Goal: Find contact information: Find contact information

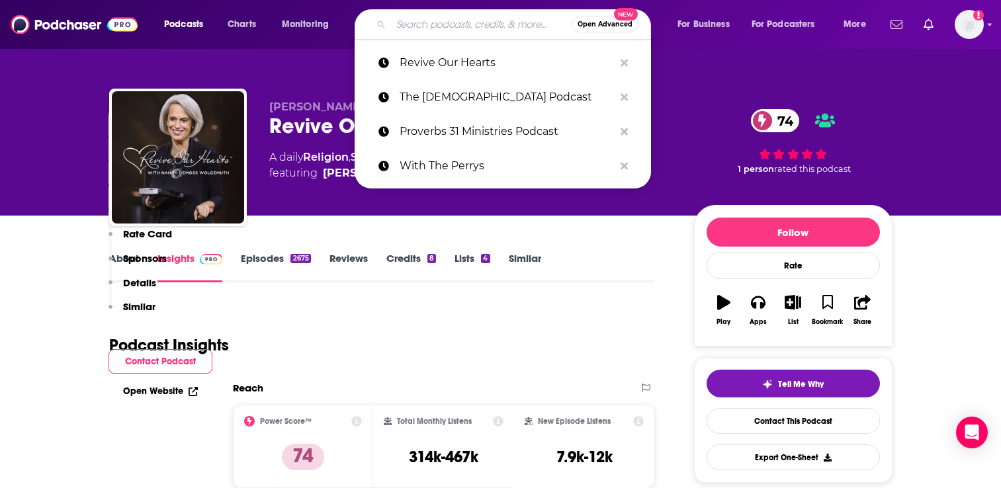
click at [410, 17] on input "Search podcasts, credits, & more..." at bounding box center [481, 24] width 181 height 21
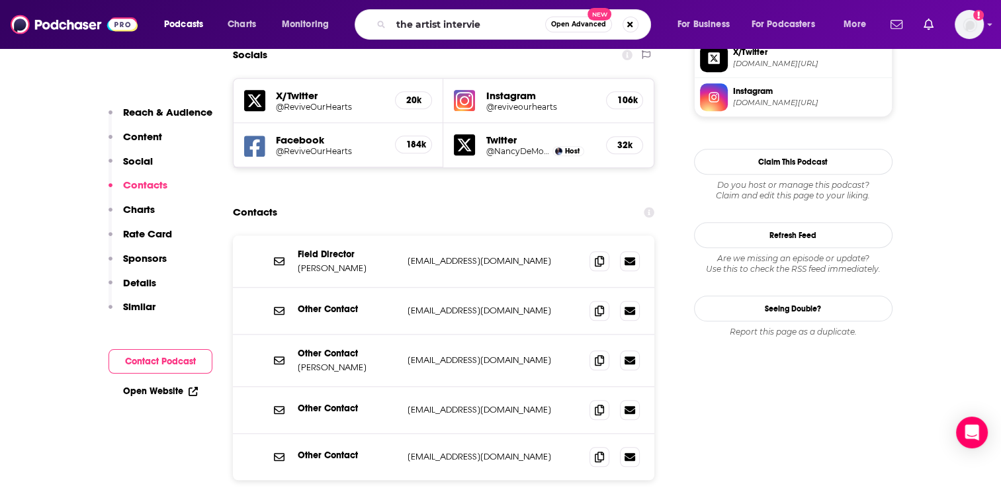
type input "the artist interview"
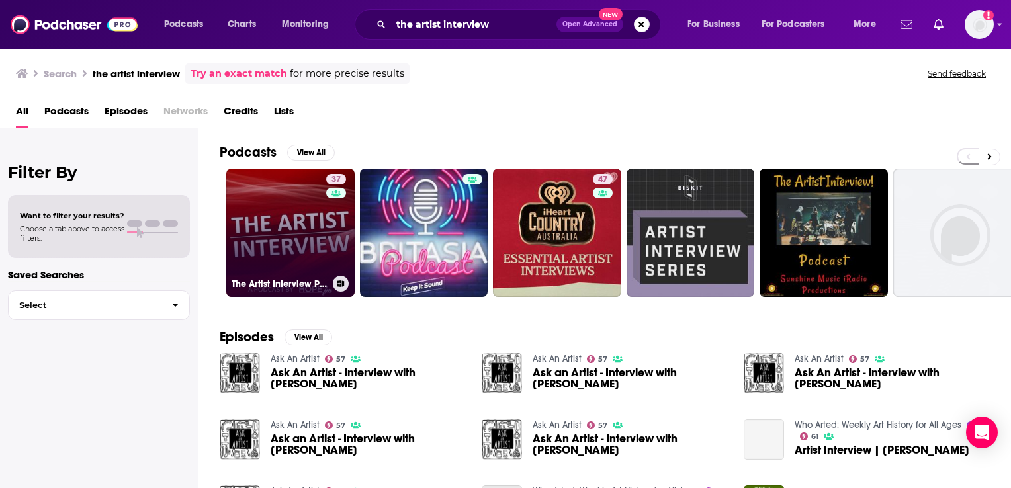
click at [284, 216] on link "37 The Artist Interview Podcast" at bounding box center [290, 233] width 128 height 128
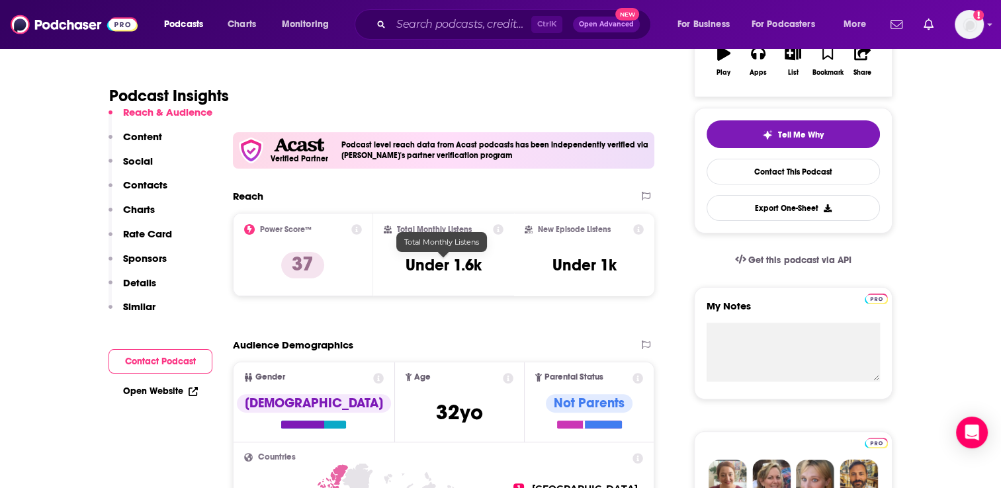
scroll to position [265, 0]
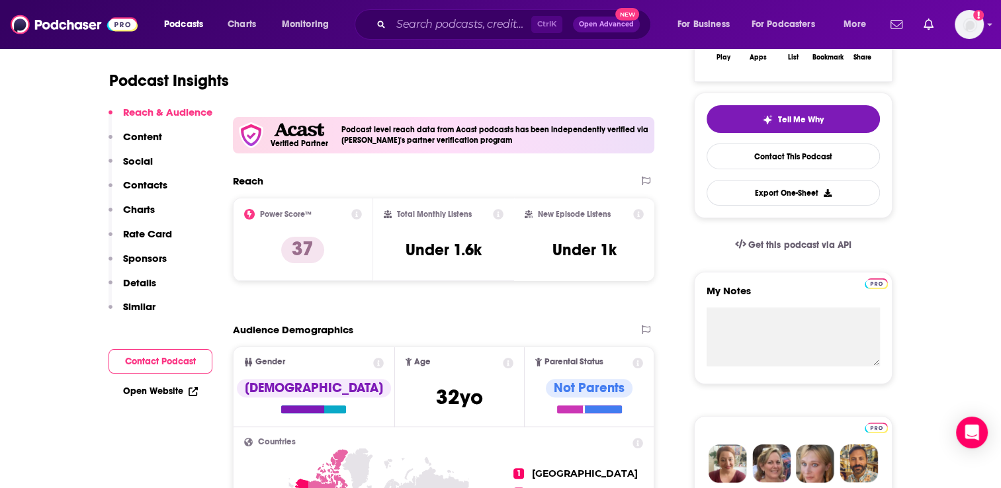
click at [146, 183] on p "Contacts" at bounding box center [145, 185] width 44 height 13
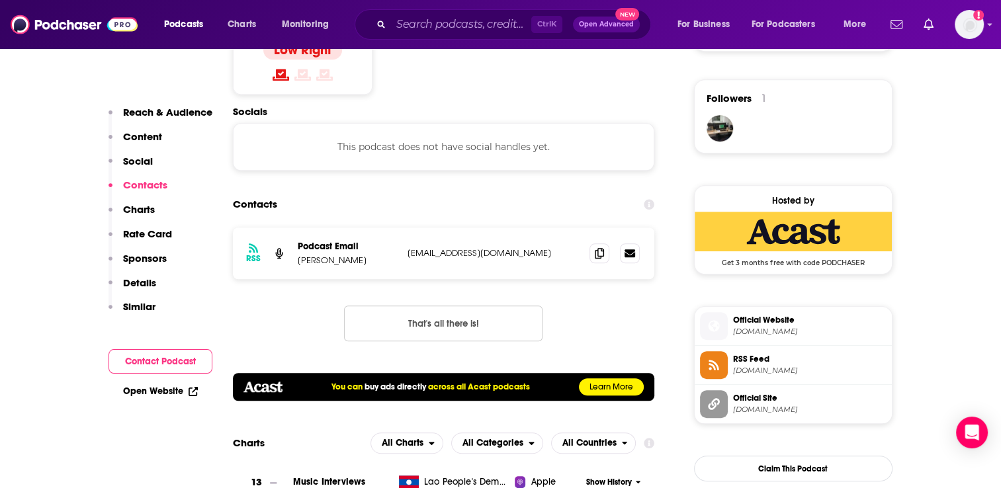
scroll to position [946, 0]
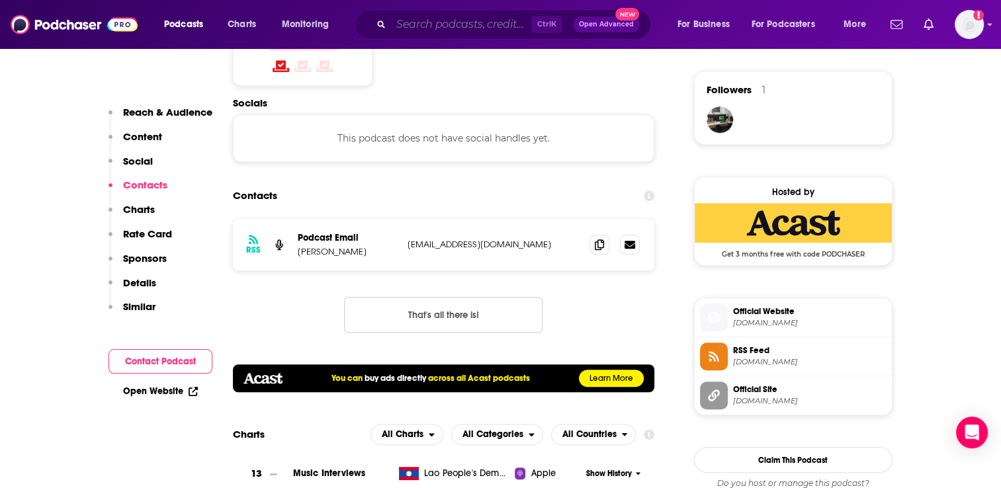
click at [416, 22] on input "Search podcasts, credits, & more..." at bounding box center [461, 24] width 140 height 21
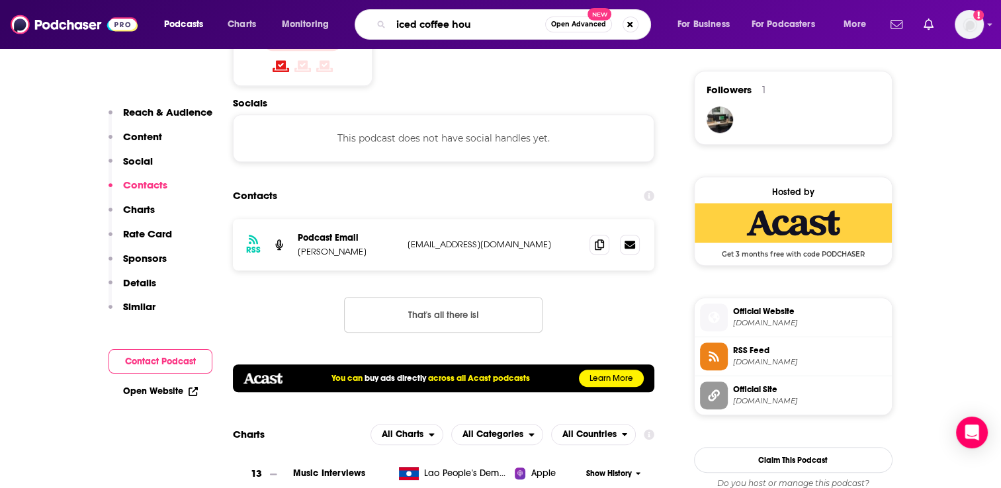
type input "iced coffee hour"
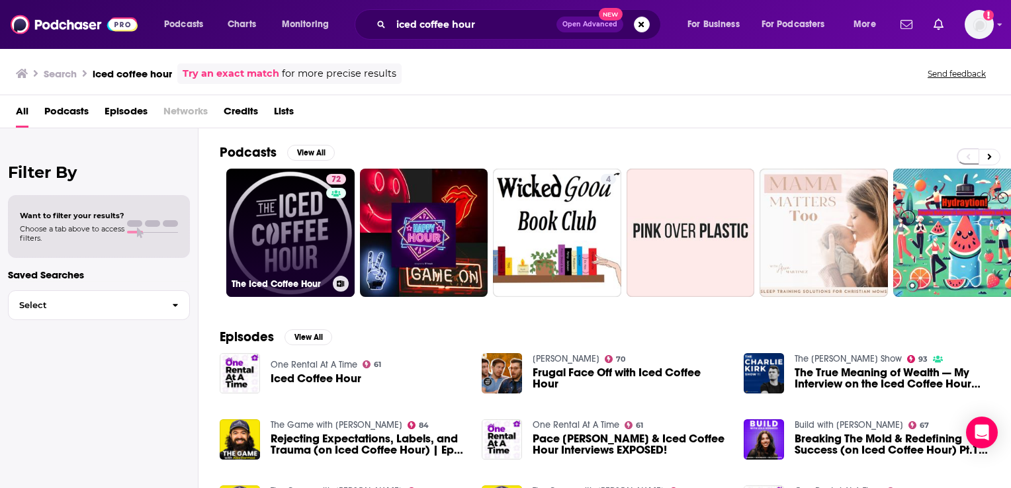
click at [273, 216] on link "72 The Iced Coffee Hour" at bounding box center [290, 233] width 128 height 128
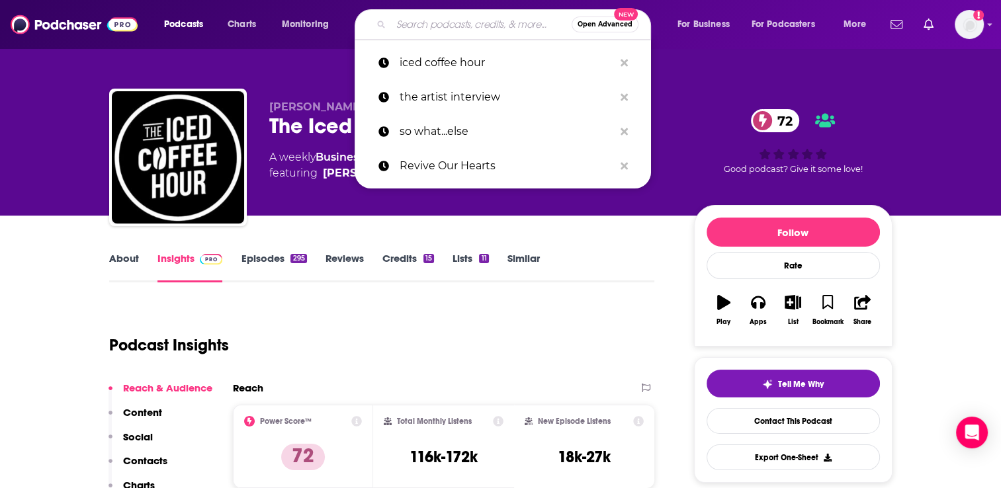
click at [402, 18] on input "Search podcasts, credits, & more..." at bounding box center [481, 24] width 181 height 21
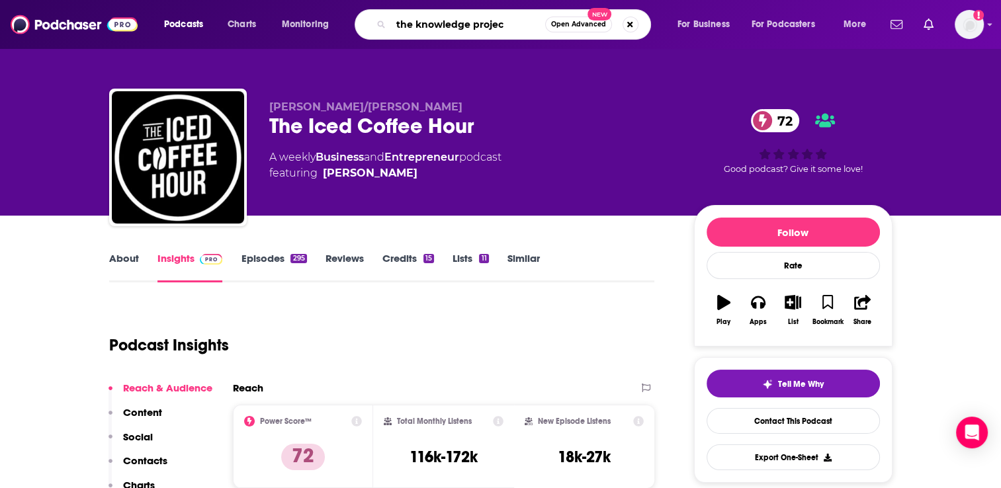
type input "the knowledge project"
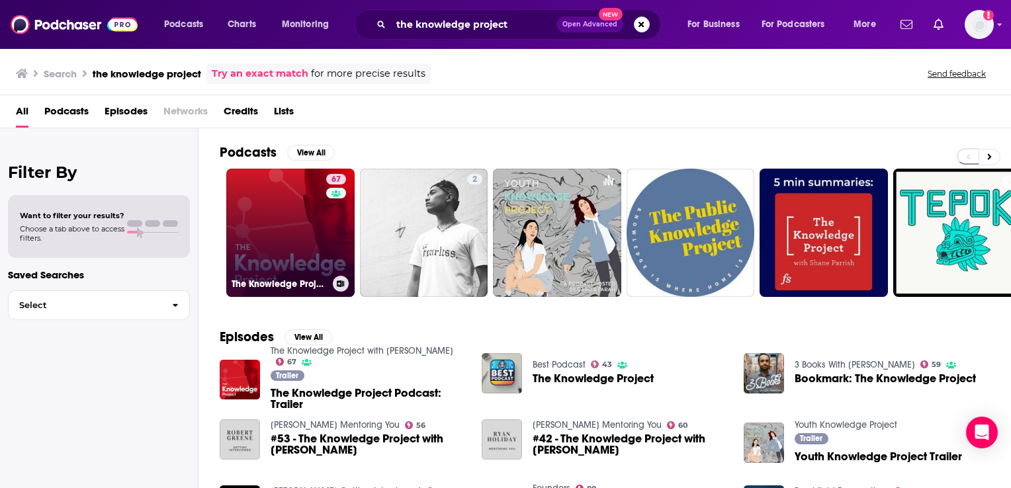
click at [309, 222] on link "67 The Knowledge Project with [PERSON_NAME]" at bounding box center [290, 233] width 128 height 128
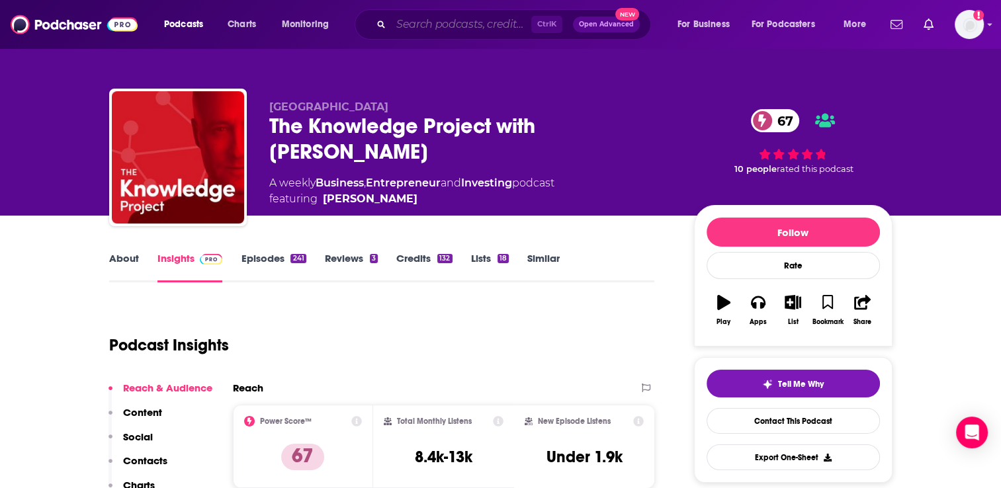
click at [450, 19] on input "Search podcasts, credits, & more..." at bounding box center [461, 24] width 140 height 21
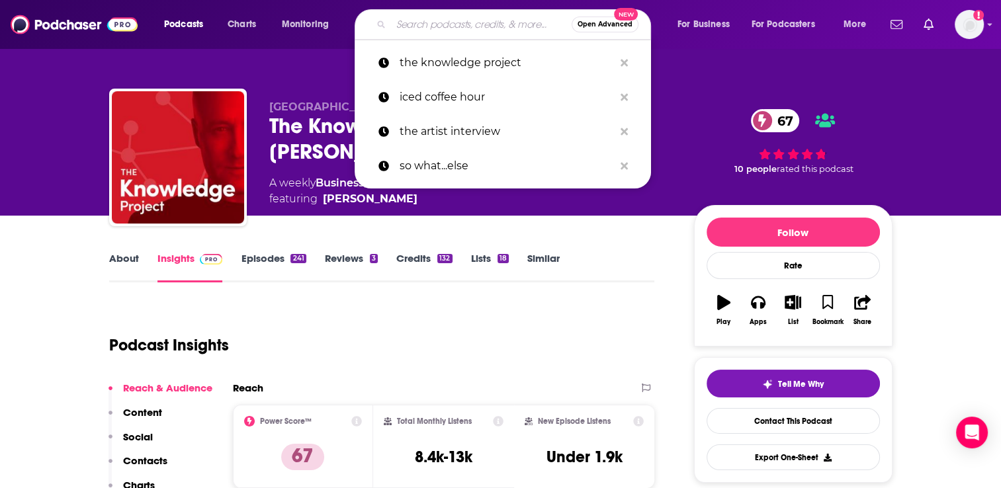
paste input "Foundr Podcast"
type input "Foundr Podcast"
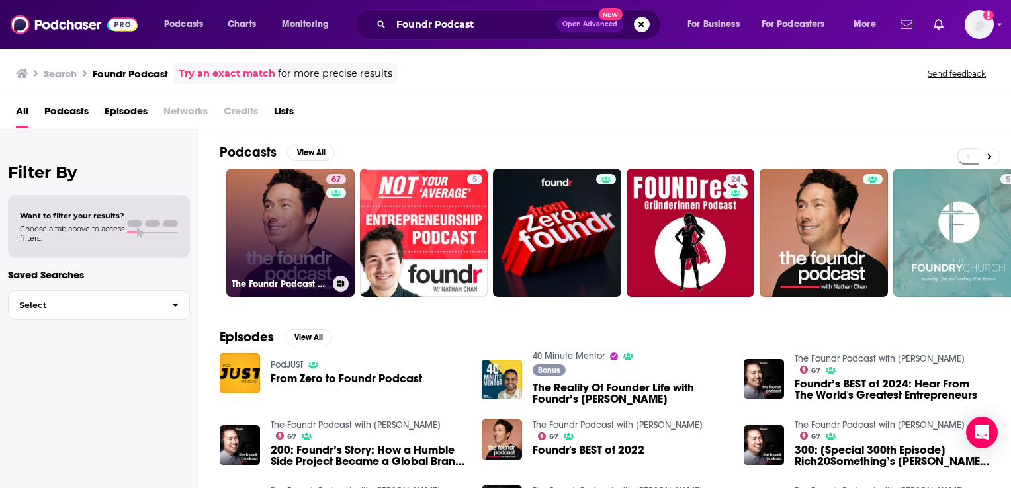
click at [323, 232] on link "67 The Foundr Podcast with [PERSON_NAME]" at bounding box center [290, 233] width 128 height 128
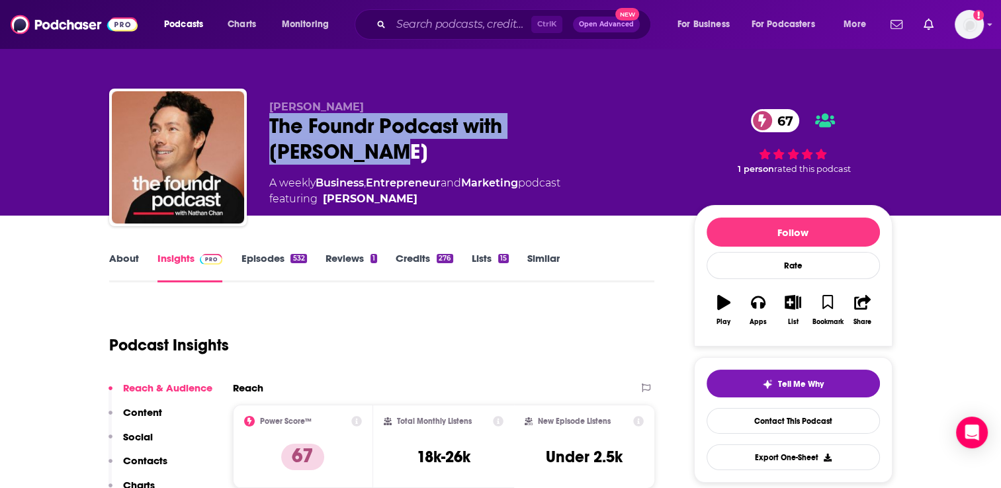
drag, startPoint x: 647, startPoint y: 126, endPoint x: 273, endPoint y: 142, distance: 374.8
click at [273, 142] on div "[PERSON_NAME] The Foundr Podcast with [PERSON_NAME] 67 A weekly Business , Entr…" at bounding box center [471, 154] width 404 height 107
copy h2 "The Foundr Podcast with [PERSON_NAME]"
click at [154, 462] on p "Contacts" at bounding box center [145, 461] width 44 height 13
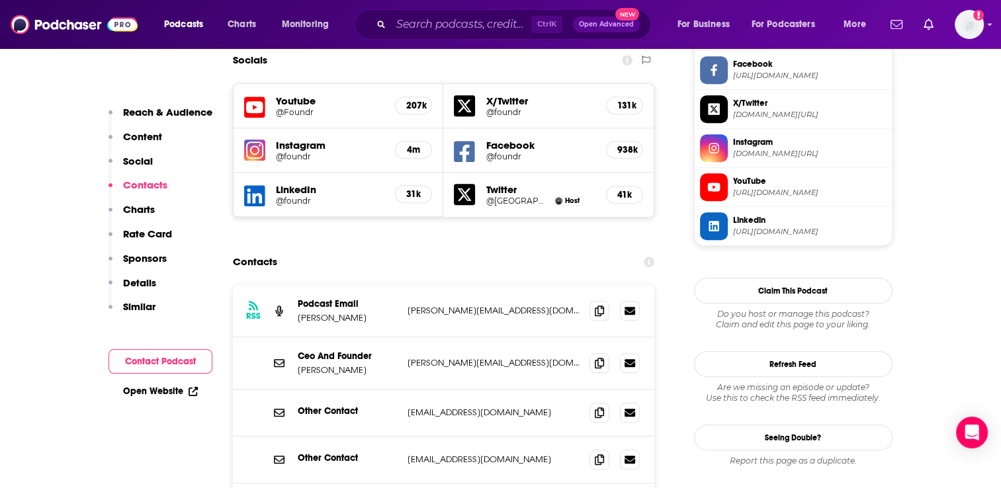
scroll to position [1217, 0]
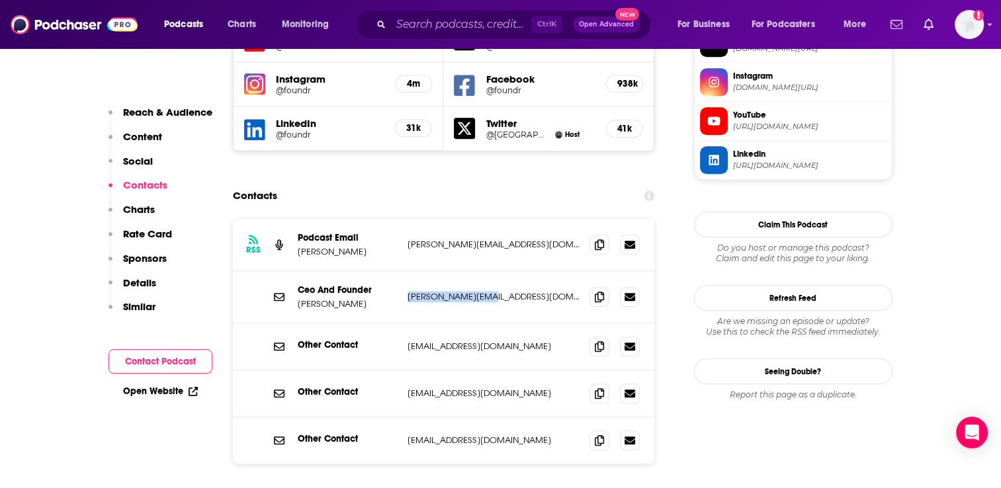
drag, startPoint x: 485, startPoint y: 234, endPoint x: 406, endPoint y: 234, distance: 78.7
click at [406, 271] on div "Ceo And Founder [PERSON_NAME] [PERSON_NAME][EMAIL_ADDRESS][DOMAIN_NAME] [PERSON…" at bounding box center [444, 297] width 422 height 52
copy p "[PERSON_NAME][EMAIL_ADDRESS][DOMAIN_NAME]"
drag, startPoint x: 513, startPoint y: 179, endPoint x: 408, endPoint y: 180, distance: 105.2
click at [408, 239] on p "[PERSON_NAME][EMAIL_ADDRESS][DOMAIN_NAME]" at bounding box center [494, 244] width 172 height 11
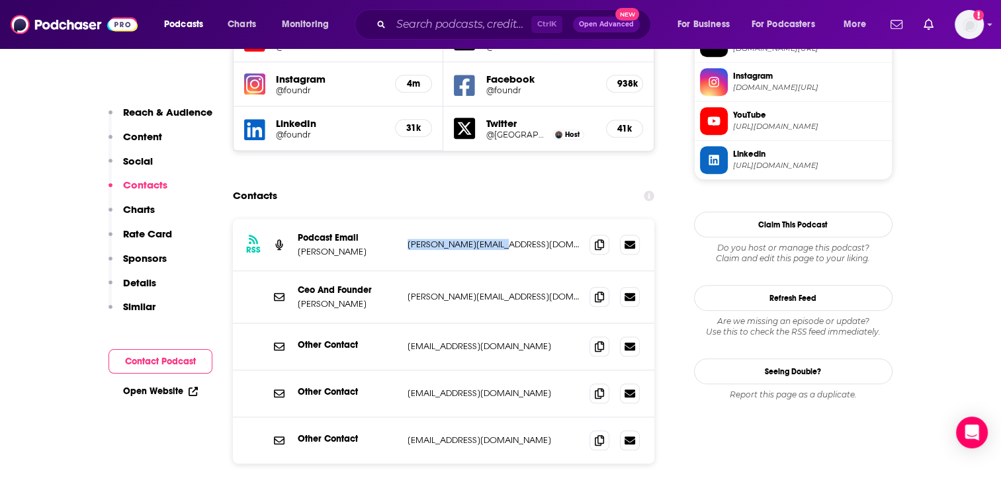
copy p "[PERSON_NAME][EMAIL_ADDRESS][DOMAIN_NAME]"
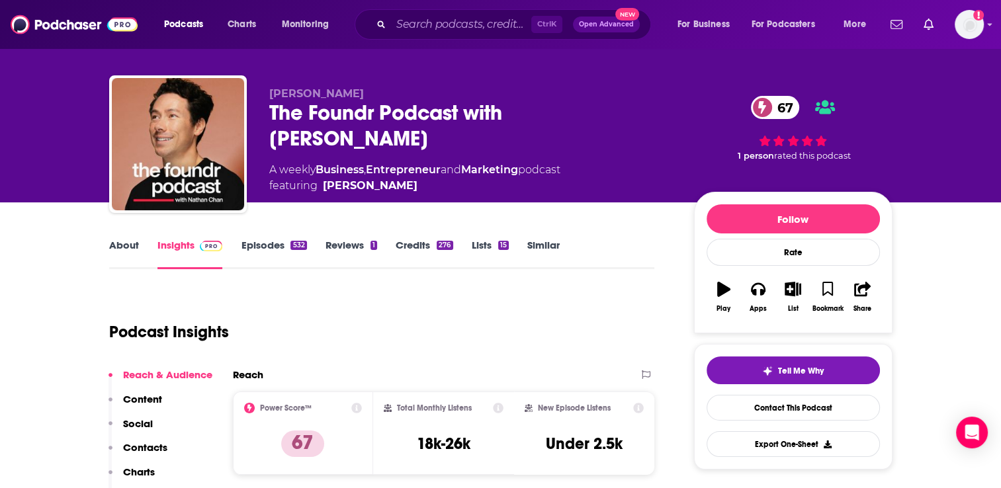
scroll to position [0, 0]
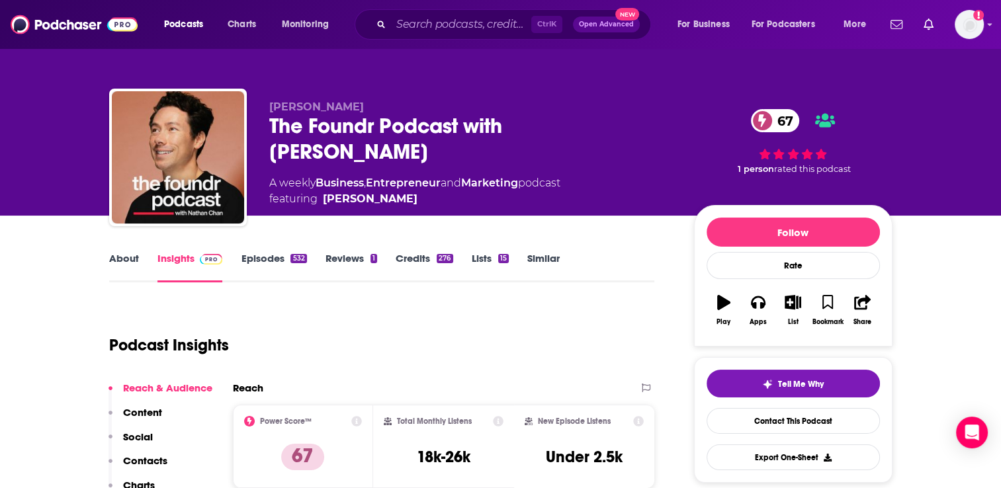
drag, startPoint x: 582, startPoint y: 156, endPoint x: 321, endPoint y: 159, distance: 261.4
click at [321, 175] on div "A weekly Business , Entrepreneur and Marketing podcast featuring [PERSON_NAME]" at bounding box center [471, 191] width 404 height 32
copy div "Business , Entrepreneur and Marketing podcast"
click at [455, 27] on input "Search podcasts, credits, & more..." at bounding box center [461, 24] width 140 height 21
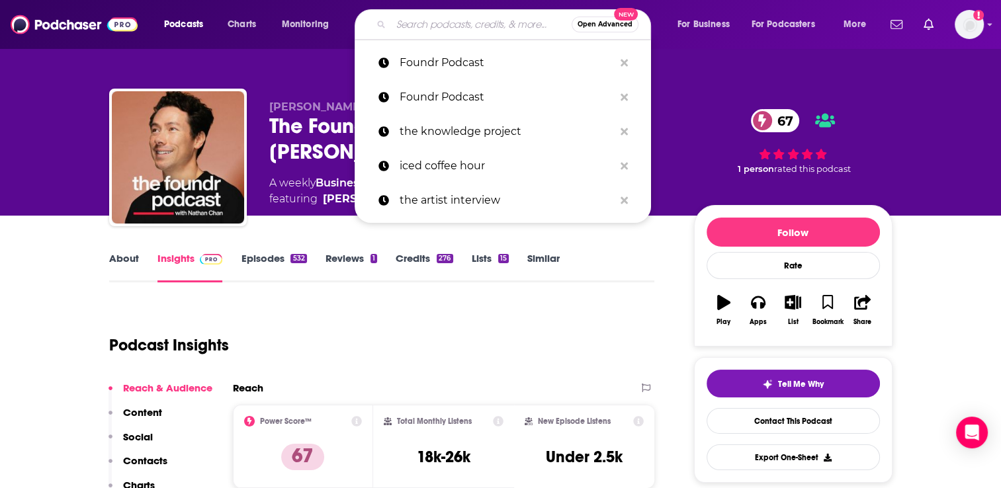
type input "e"
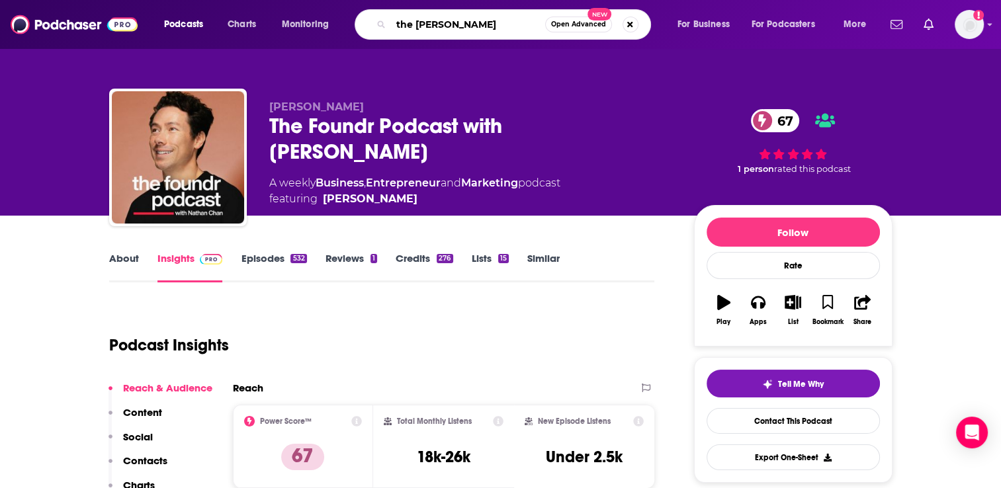
type input "the [PERSON_NAME]"
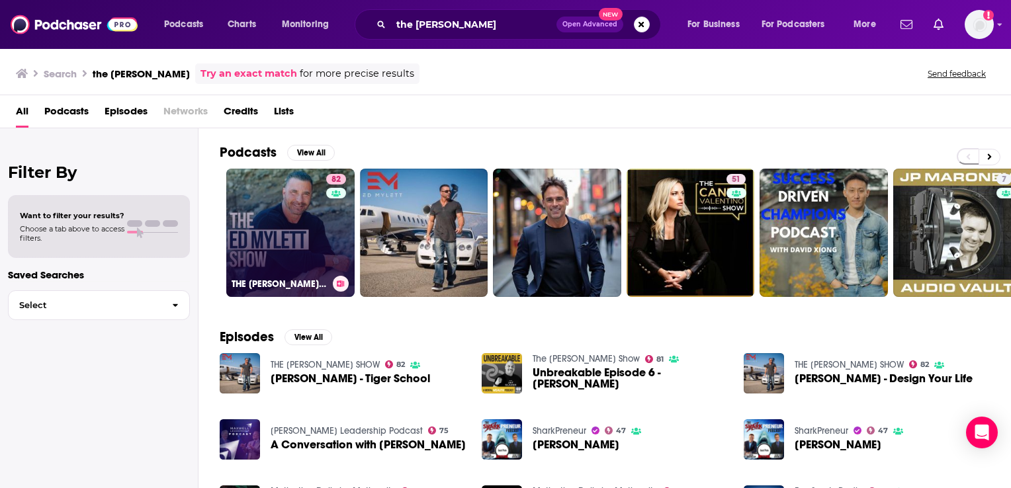
click at [334, 229] on div "82" at bounding box center [337, 225] width 23 height 102
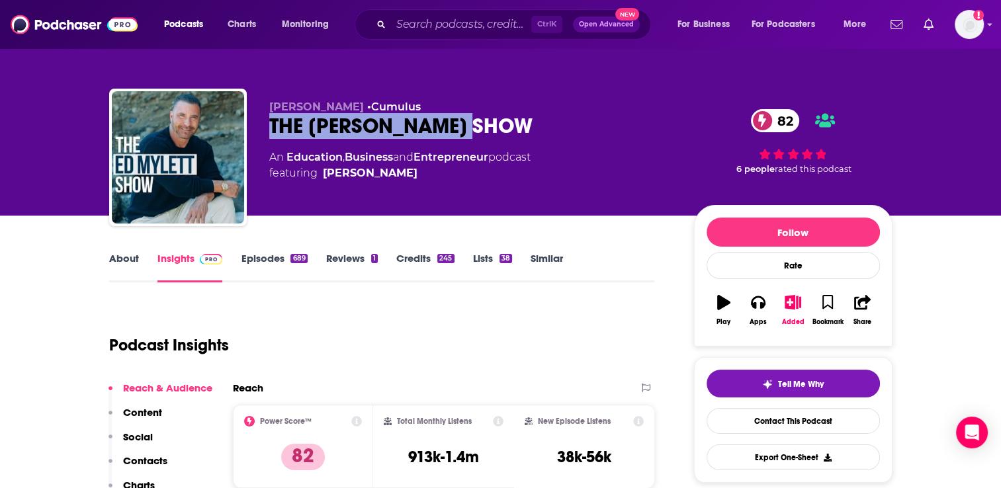
drag, startPoint x: 485, startPoint y: 123, endPoint x: 270, endPoint y: 125, distance: 215.0
click at [270, 125] on div "THE [PERSON_NAME] SHOW 82" at bounding box center [471, 126] width 404 height 26
copy h2 "THE [PERSON_NAME] SHOW"
click at [148, 457] on p "Contacts" at bounding box center [145, 461] width 44 height 13
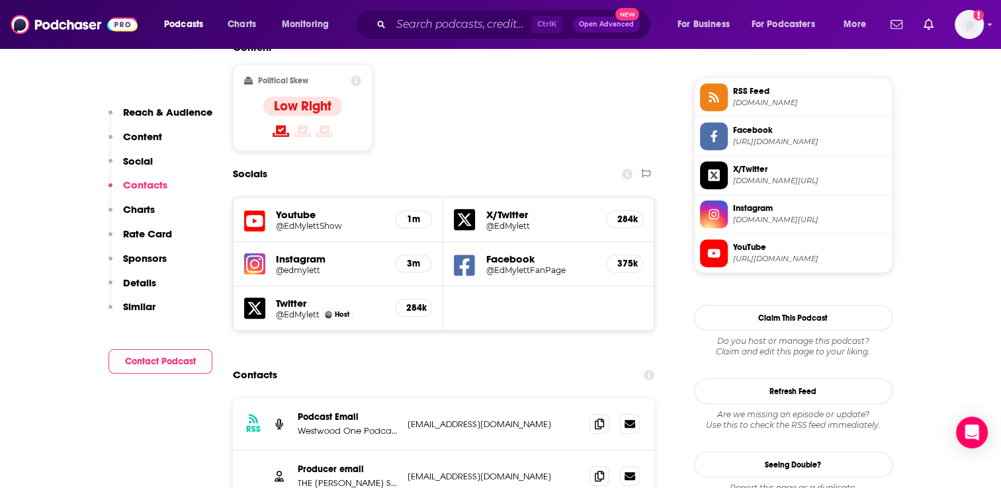
scroll to position [1151, 0]
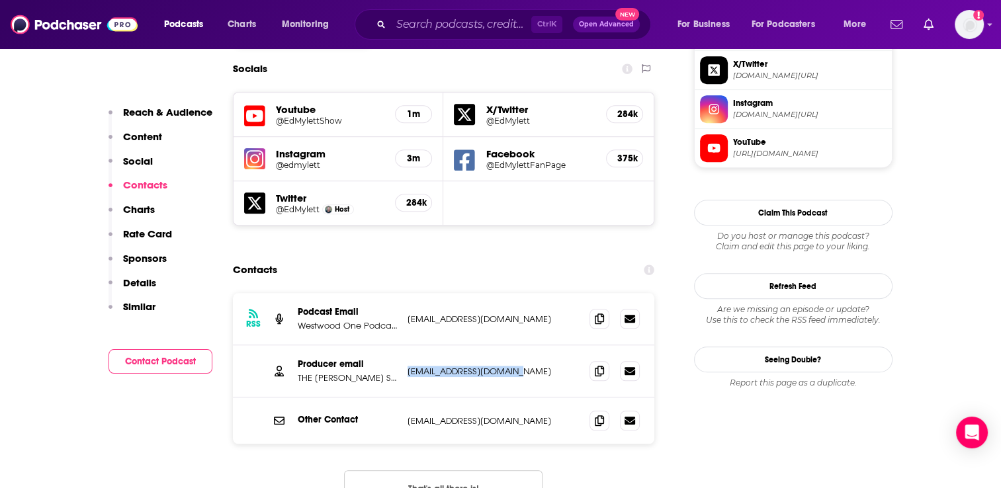
drag, startPoint x: 529, startPoint y: 301, endPoint x: 408, endPoint y: 297, distance: 121.1
click at [408, 366] on p "[EMAIL_ADDRESS][DOMAIN_NAME]" at bounding box center [494, 371] width 172 height 11
copy p "[EMAIL_ADDRESS][DOMAIN_NAME]"
click at [433, 19] on input "Search podcasts, credits, & more..." at bounding box center [461, 24] width 140 height 21
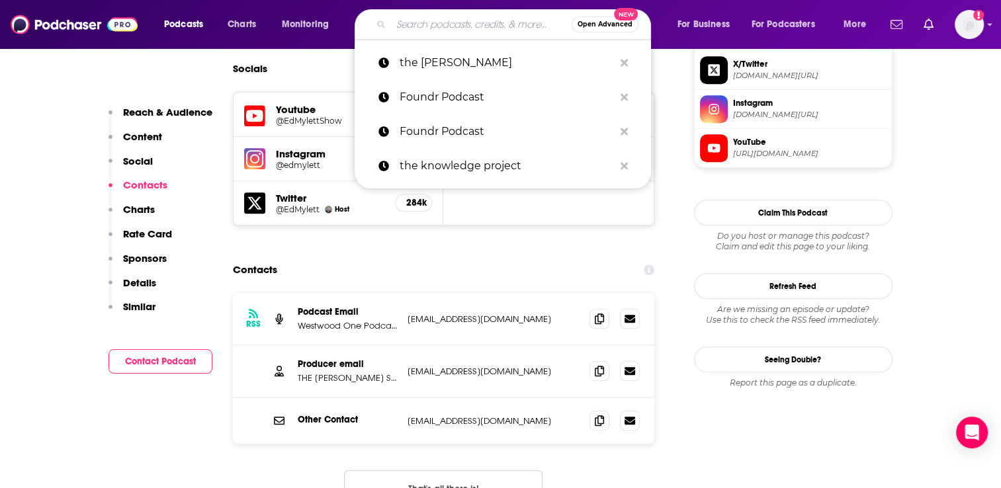
paste input "10 Minute MBA"
type input "10 Minute MBA"
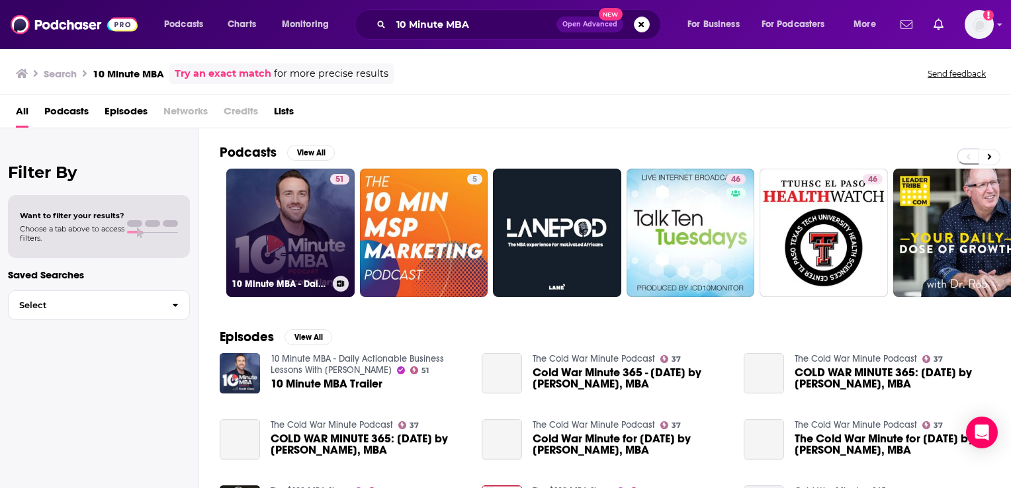
click at [324, 222] on link "51 10 Minute MBA - Daily Actionable Business Lessons With [PERSON_NAME]" at bounding box center [290, 233] width 128 height 128
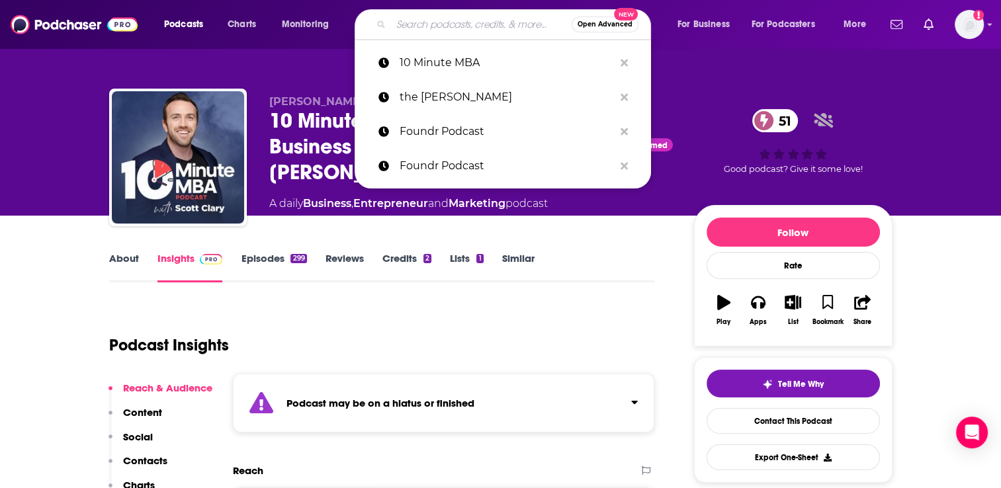
click at [402, 28] on input "Search podcasts, credits, & more..." at bounding box center [481, 24] width 181 height 21
paste input "StartUp"
type input "StartUp"
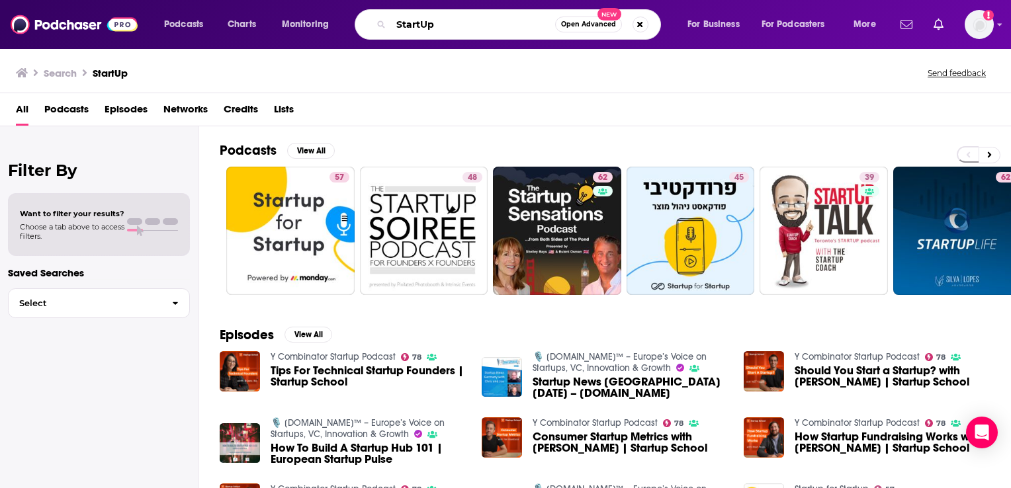
click at [431, 22] on input "StartUp" at bounding box center [473, 24] width 164 height 21
paste input "[PERSON_NAME] Business"
type input "[PERSON_NAME] Business"
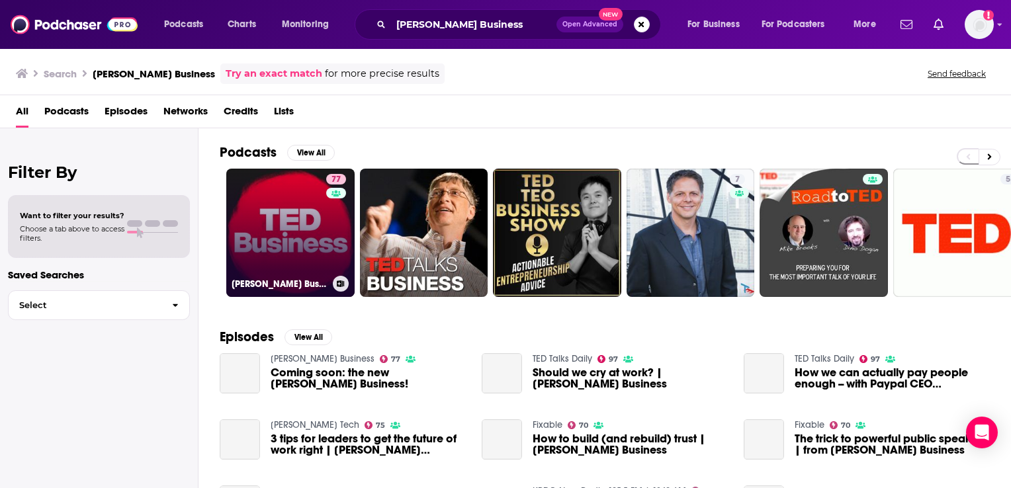
click at [302, 220] on link "77 [PERSON_NAME] Business" at bounding box center [290, 233] width 128 height 128
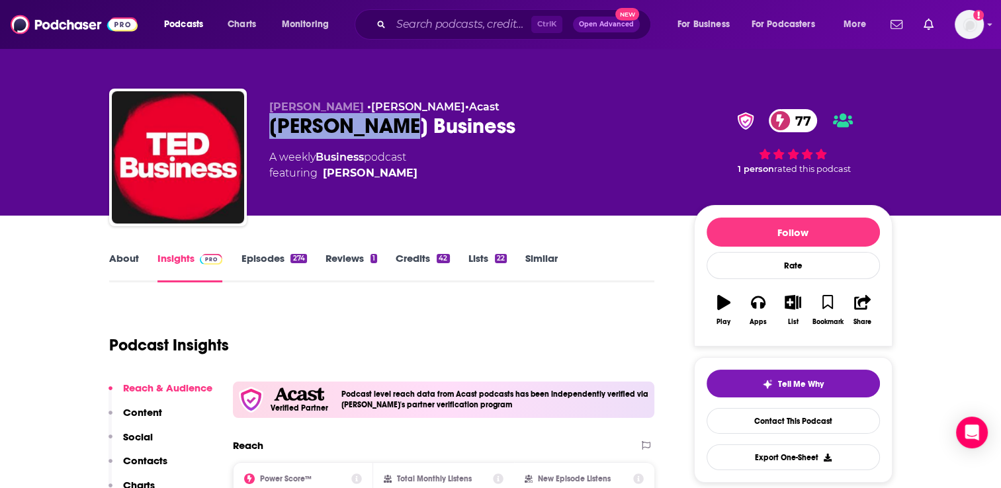
drag, startPoint x: 397, startPoint y: 125, endPoint x: 273, endPoint y: 128, distance: 124.4
click at [273, 128] on div "[PERSON_NAME] Business 77" at bounding box center [471, 126] width 404 height 26
copy h2 "[PERSON_NAME] Business"
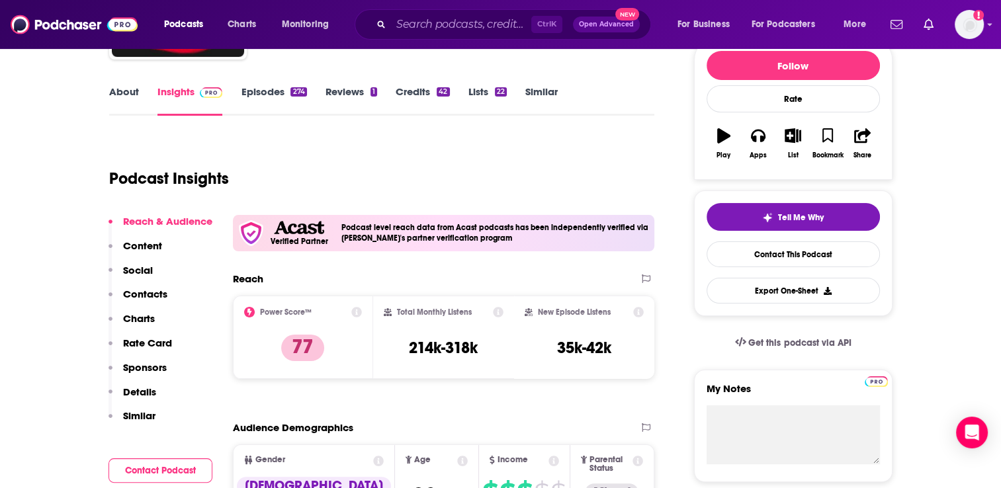
scroll to position [198, 0]
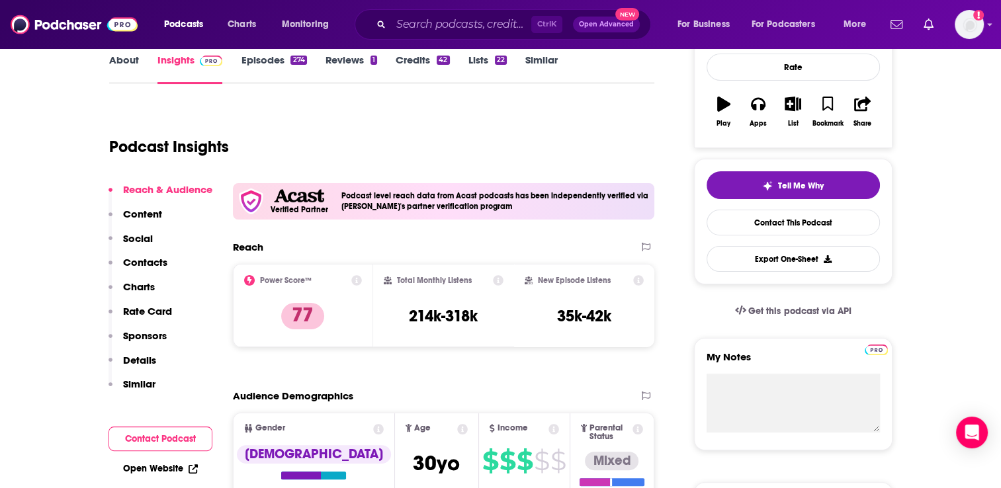
click at [156, 261] on p "Contacts" at bounding box center [145, 262] width 44 height 13
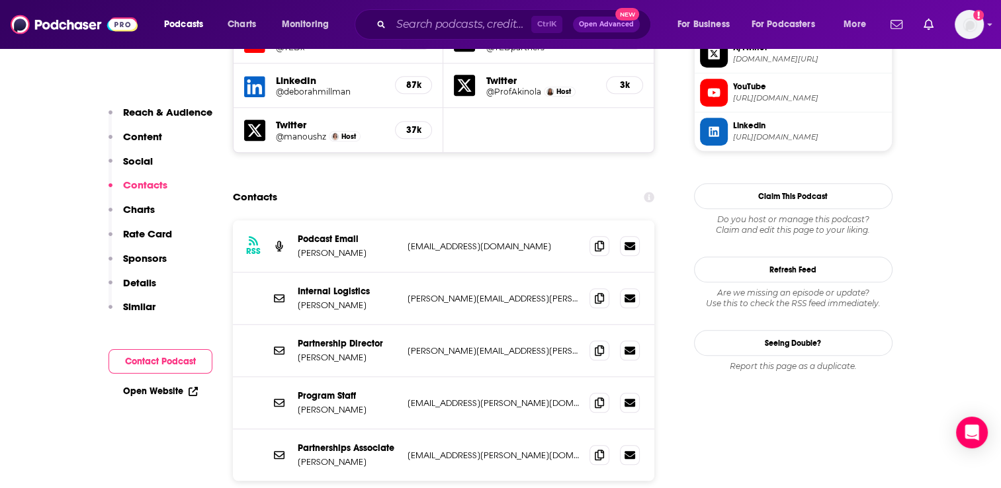
scroll to position [1320, 0]
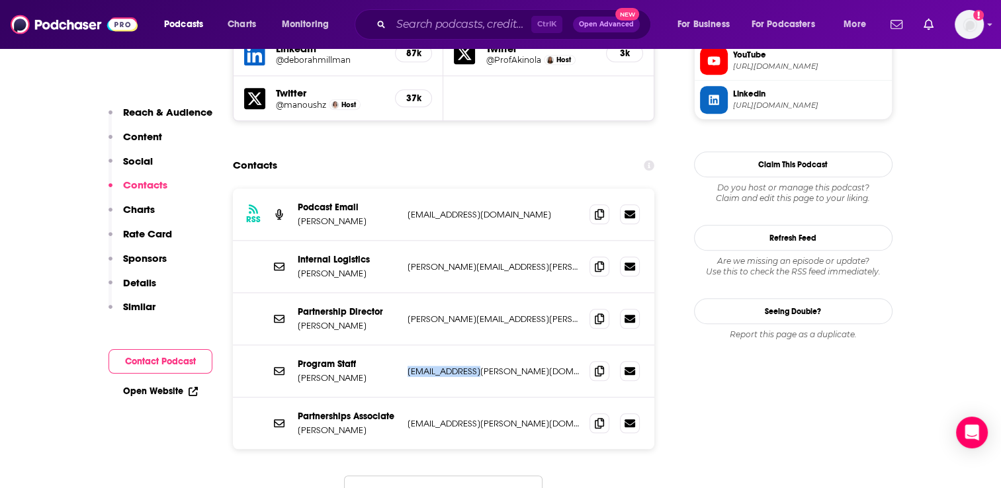
drag, startPoint x: 484, startPoint y: 339, endPoint x: 408, endPoint y: 336, distance: 76.8
click at [408, 366] on p "[EMAIL_ADDRESS][PERSON_NAME][DOMAIN_NAME]" at bounding box center [494, 371] width 172 height 11
copy p "[EMAIL_ADDRESS][PERSON_NAME][DOMAIN_NAME]"
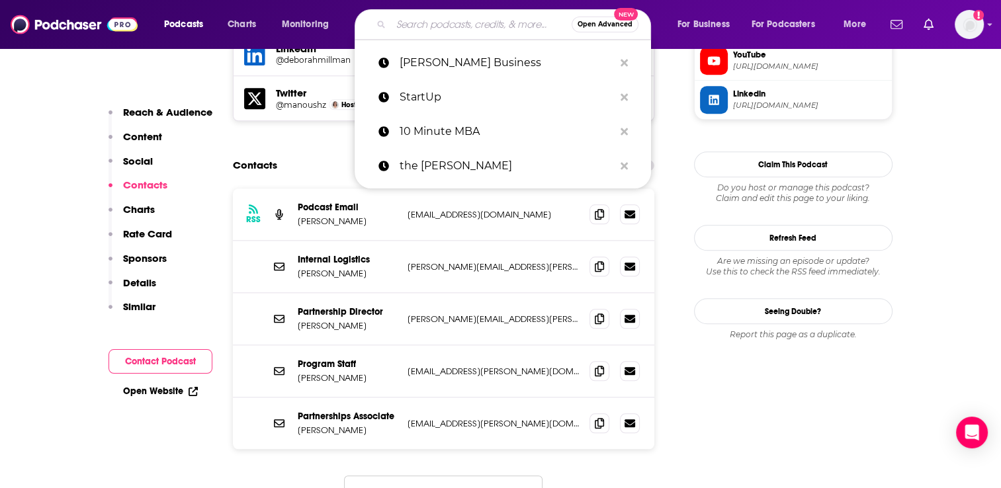
click at [447, 23] on input "Search podcasts, credits, & more..." at bounding box center [481, 24] width 181 height 21
paste input "My First Million"
type input "My First Million"
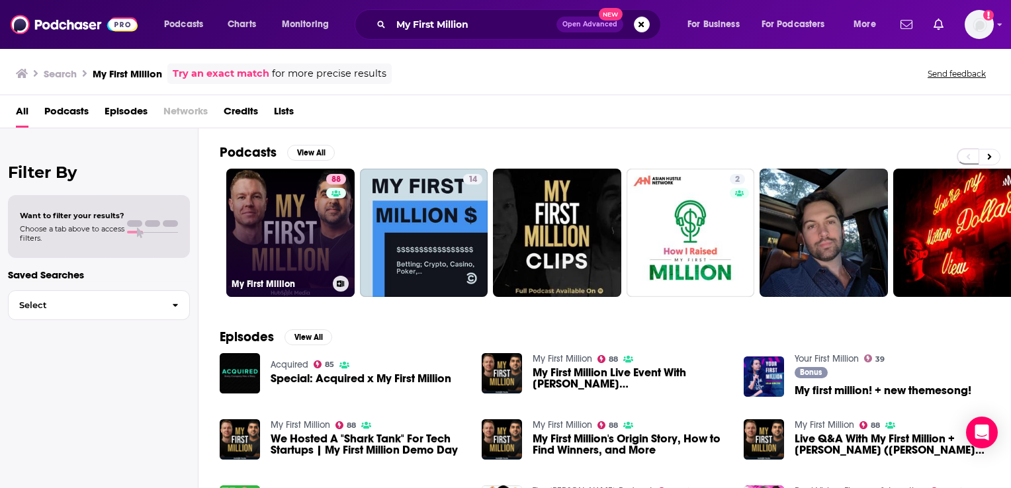
click at [312, 234] on link "88 My First Million" at bounding box center [290, 233] width 128 height 128
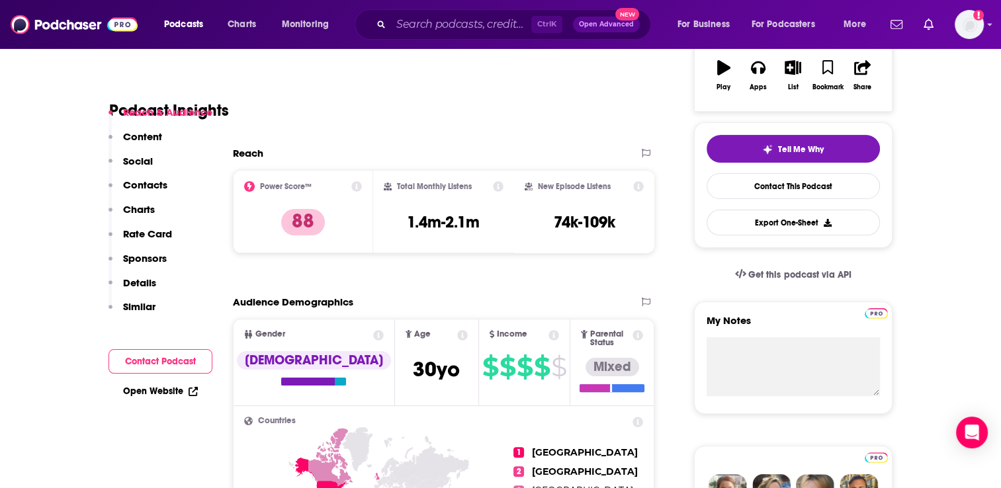
scroll to position [265, 0]
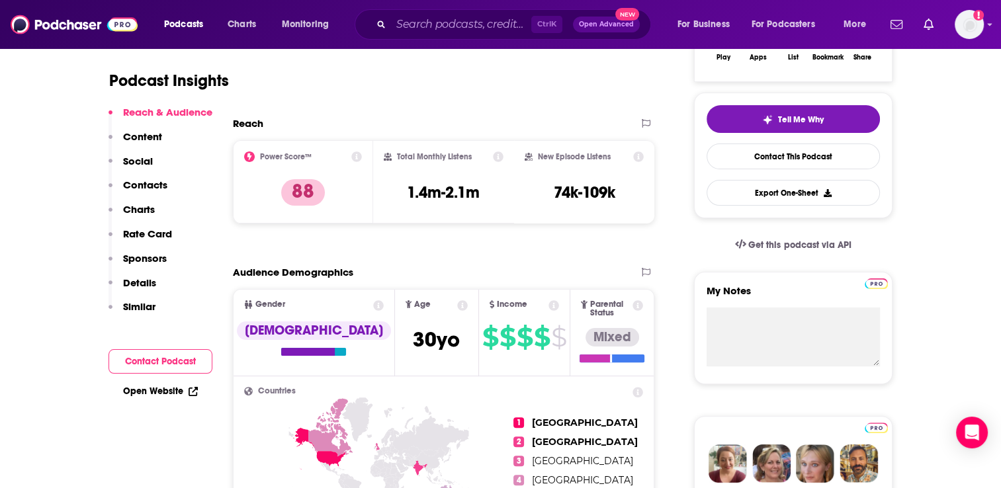
click at [135, 185] on p "Contacts" at bounding box center [145, 185] width 44 height 13
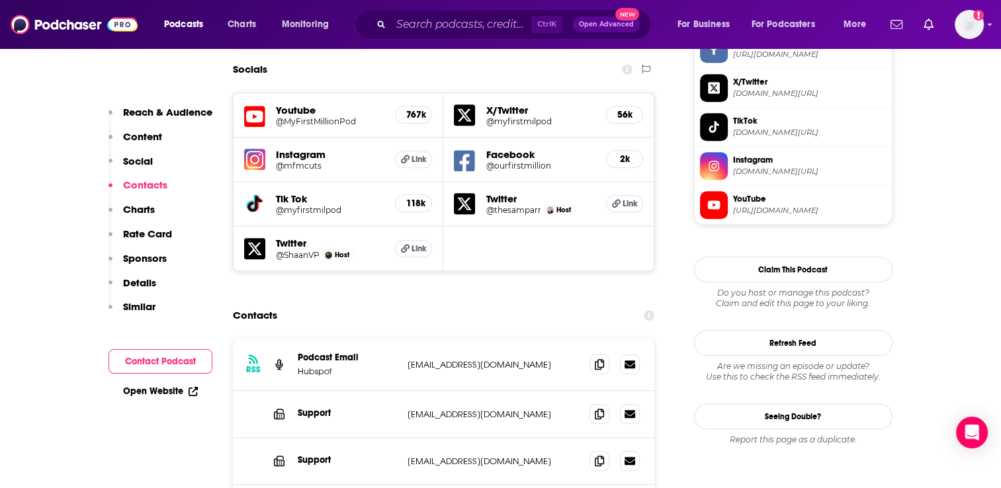
scroll to position [1225, 0]
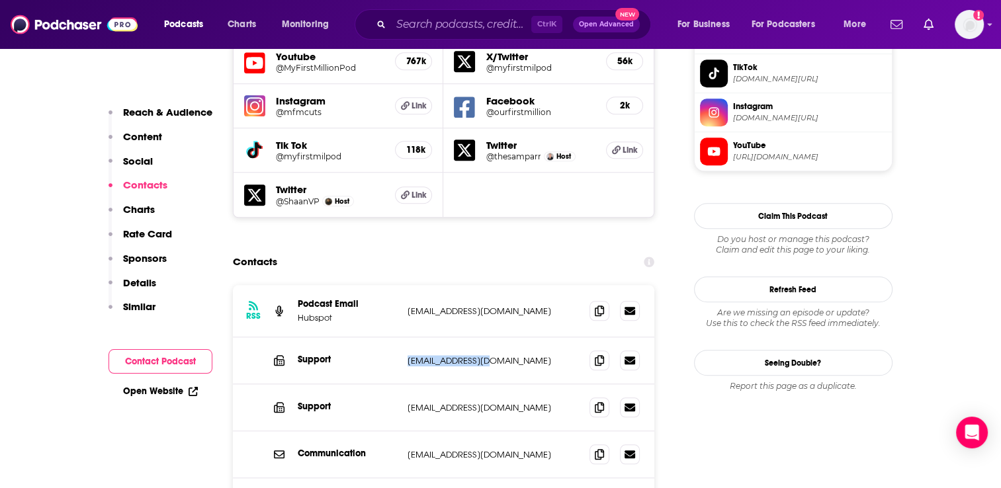
drag, startPoint x: 480, startPoint y: 297, endPoint x: 402, endPoint y: 298, distance: 78.1
click at [402, 337] on div "Support [EMAIL_ADDRESS][DOMAIN_NAME] [EMAIL_ADDRESS][DOMAIN_NAME]" at bounding box center [444, 360] width 422 height 47
copy p "[EMAIL_ADDRESS][DOMAIN_NAME]"
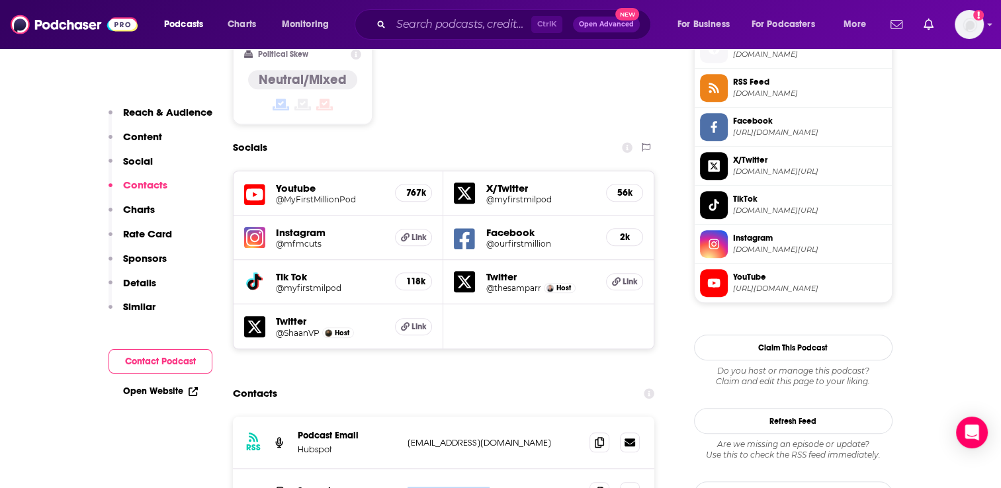
scroll to position [1093, 0]
click at [460, 20] on input "Search podcasts, credits, & more..." at bounding box center [461, 24] width 140 height 21
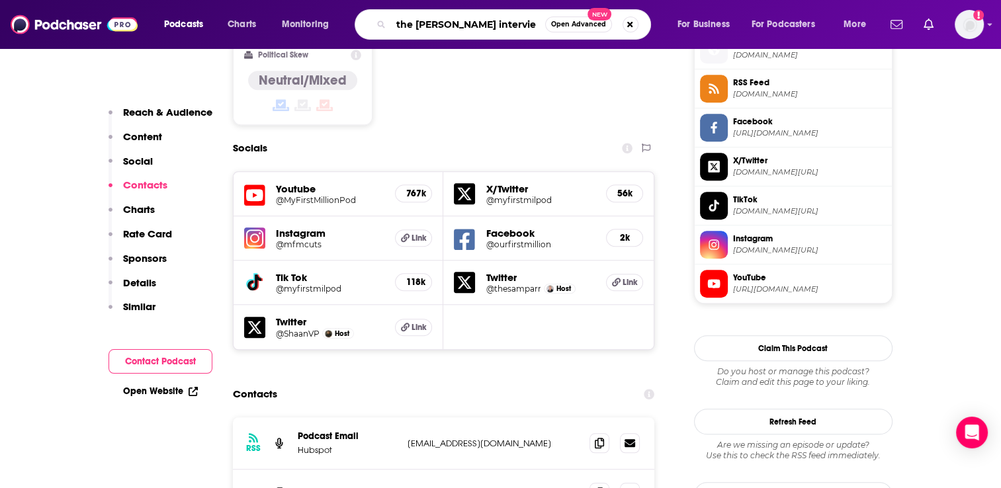
type input "the [PERSON_NAME] interview"
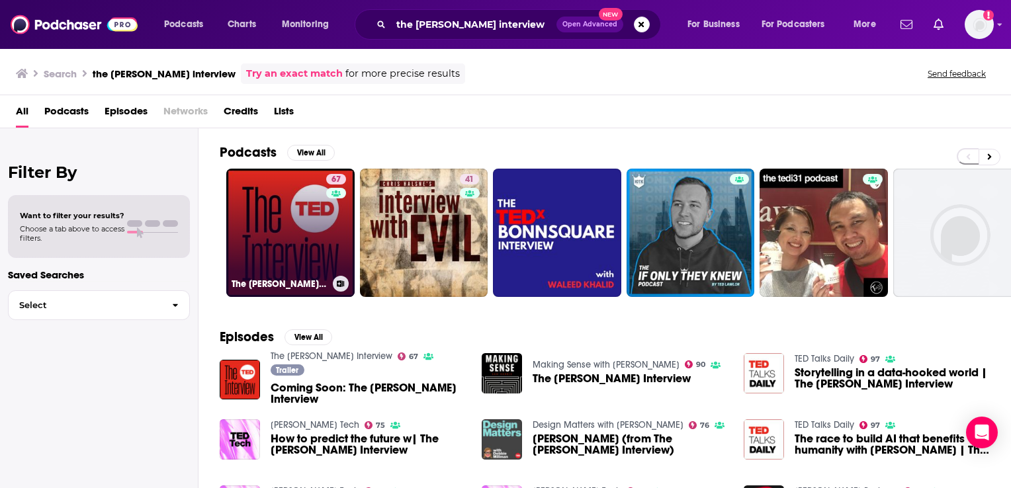
click at [302, 253] on link "67 The [PERSON_NAME] Interview" at bounding box center [290, 233] width 128 height 128
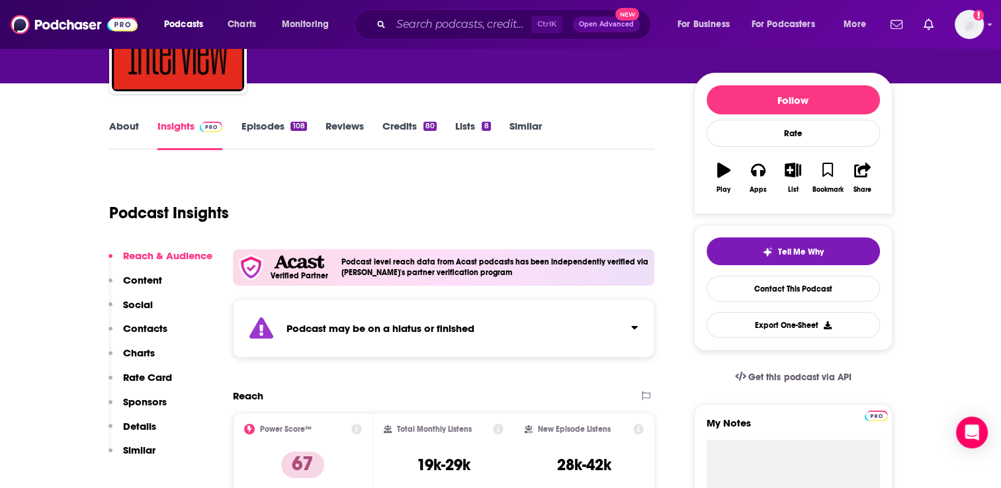
scroll to position [265, 0]
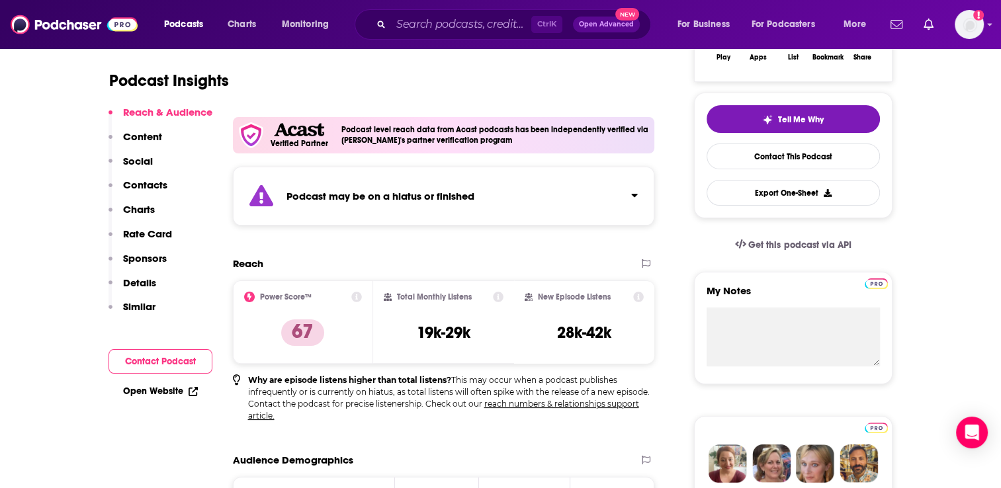
click at [137, 181] on p "Contacts" at bounding box center [145, 185] width 44 height 13
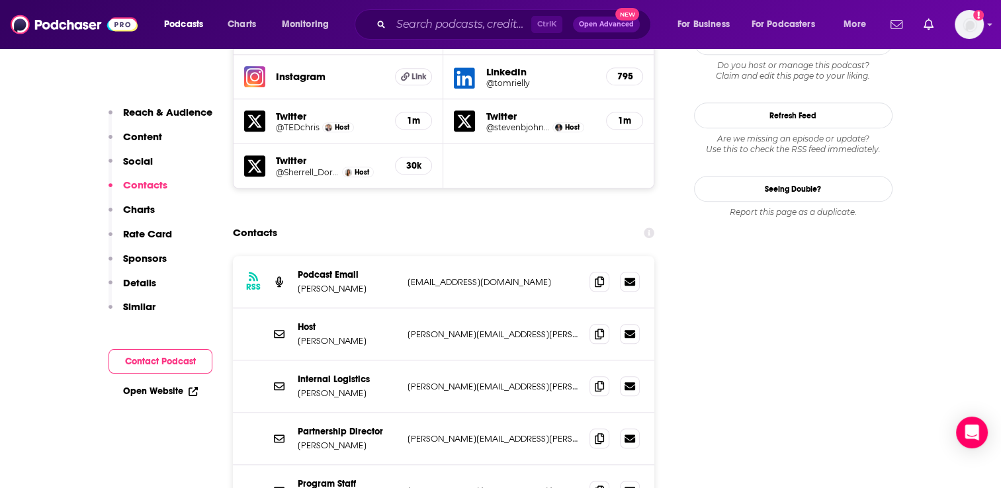
scroll to position [1465, 0]
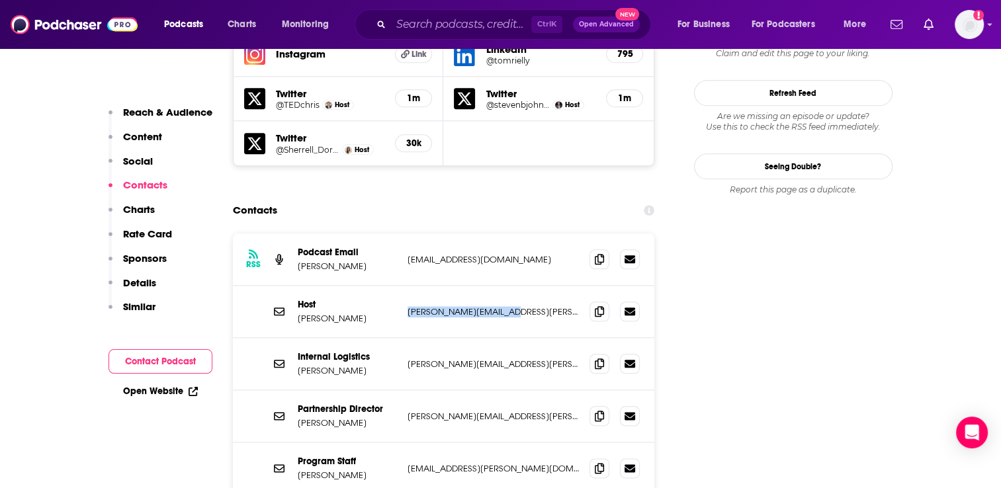
drag, startPoint x: 515, startPoint y: 235, endPoint x: 406, endPoint y: 232, distance: 109.2
click at [406, 286] on div "Host [PERSON_NAME] [PERSON_NAME][EMAIL_ADDRESS][PERSON_NAME][PERSON_NAME][DOMAI…" at bounding box center [444, 312] width 422 height 52
copy p "[PERSON_NAME][EMAIL_ADDRESS][PERSON_NAME][PERSON_NAME][DOMAIN_NAME]"
click at [415, 21] on input "Search podcasts, credits, & more..." at bounding box center [461, 24] width 140 height 21
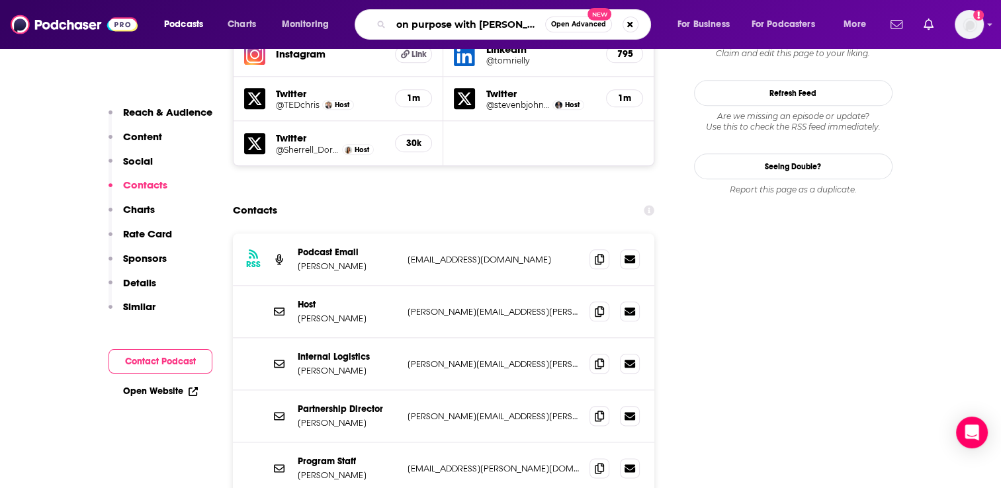
type input "on purpose with [PERSON_NAME]"
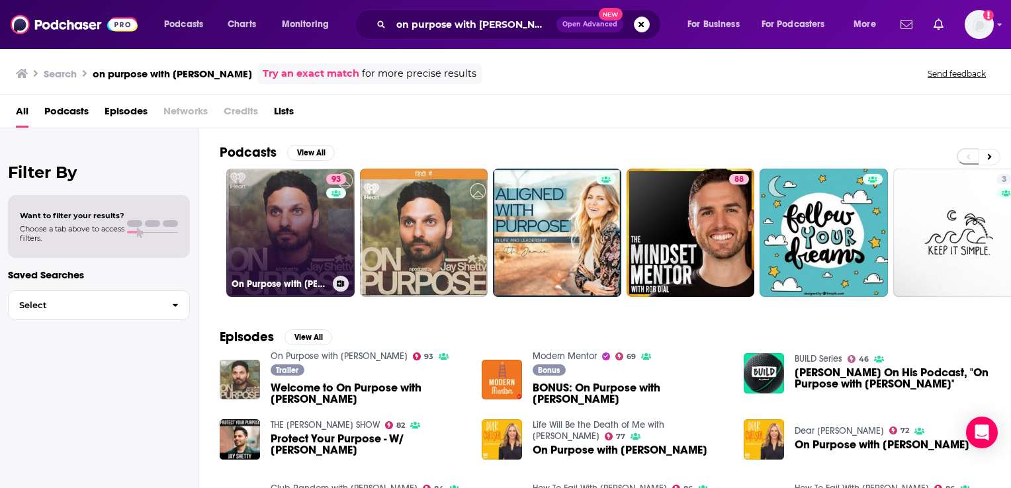
click at [298, 242] on link "93 On Purpose with [PERSON_NAME]" at bounding box center [290, 233] width 128 height 128
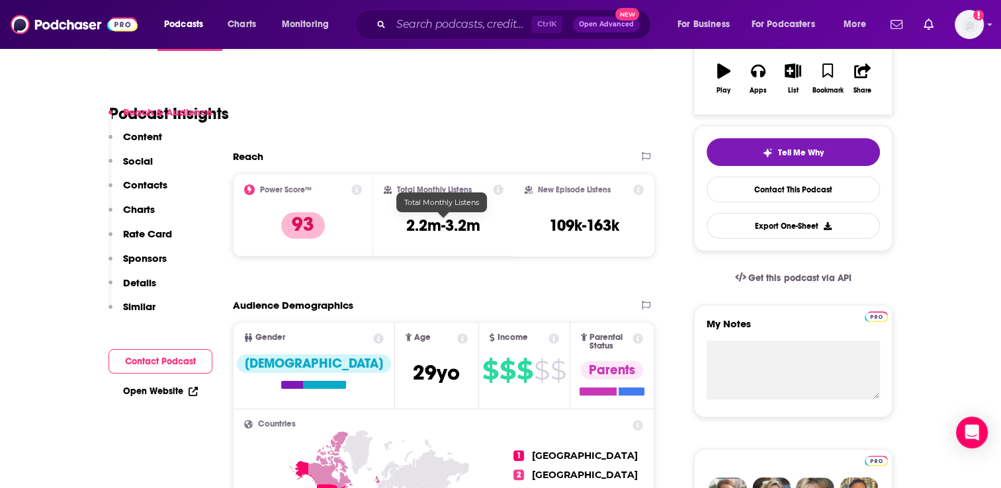
scroll to position [265, 0]
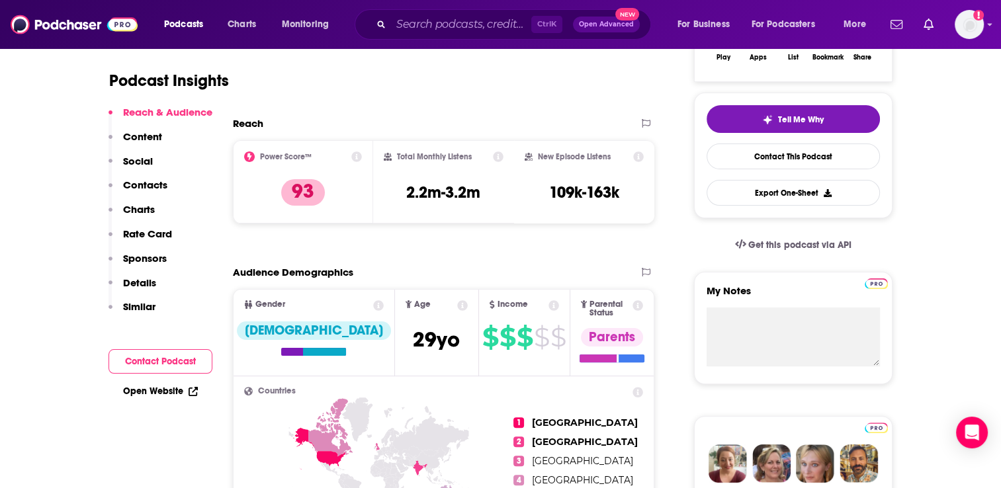
click at [141, 185] on p "Contacts" at bounding box center [145, 185] width 44 height 13
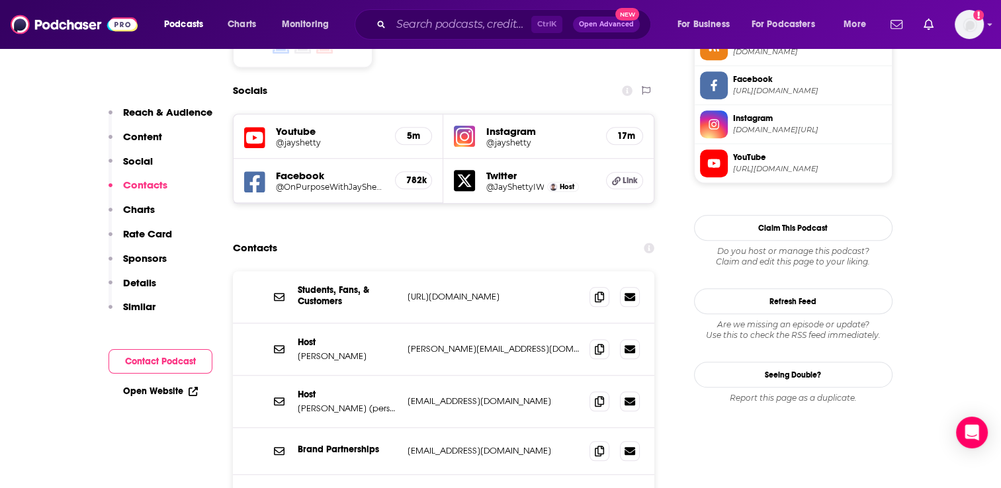
scroll to position [1202, 0]
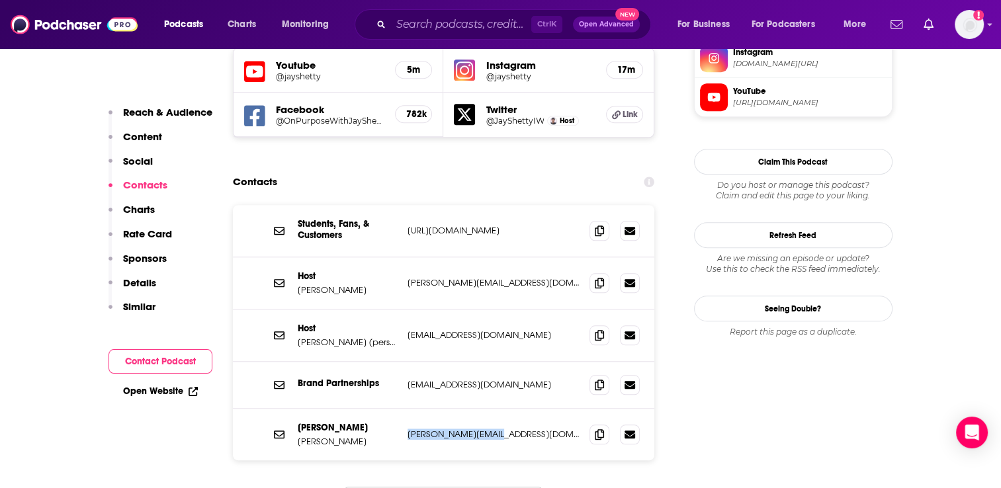
drag, startPoint x: 503, startPoint y: 388, endPoint x: 408, endPoint y: 390, distance: 95.3
click at [408, 429] on p "[PERSON_NAME][EMAIL_ADDRESS][DOMAIN_NAME]" at bounding box center [494, 434] width 172 height 11
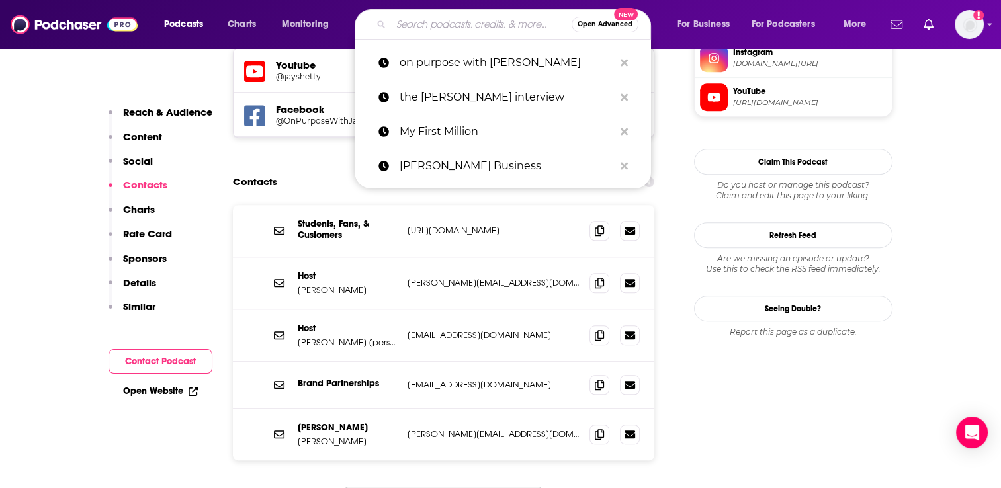
click at [439, 20] on input "Search podcasts, credits, & more..." at bounding box center [481, 24] width 181 height 21
paste input "The [PERSON_NAME] Show"
type input "The [PERSON_NAME] Show"
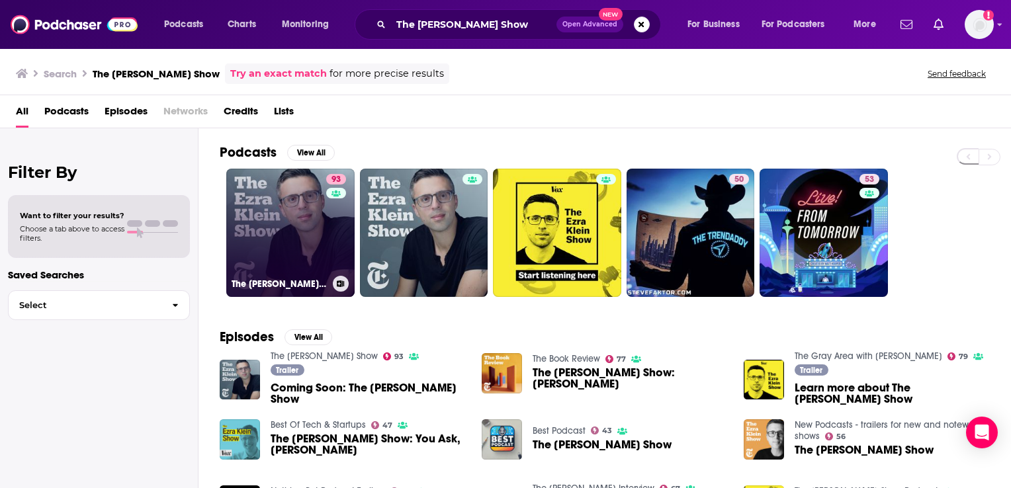
click at [310, 224] on link "93 The [PERSON_NAME] Show" at bounding box center [290, 233] width 128 height 128
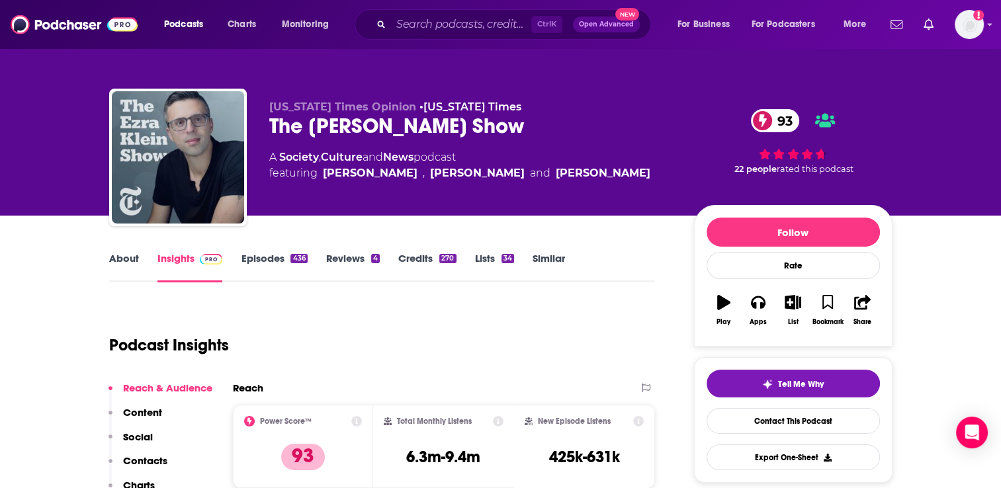
scroll to position [66, 0]
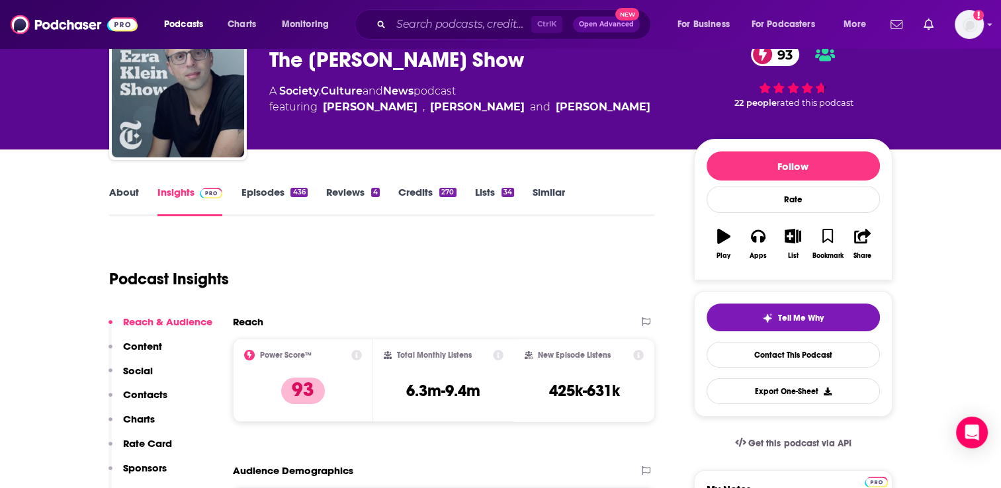
click at [142, 394] on p "Contacts" at bounding box center [145, 394] width 44 height 13
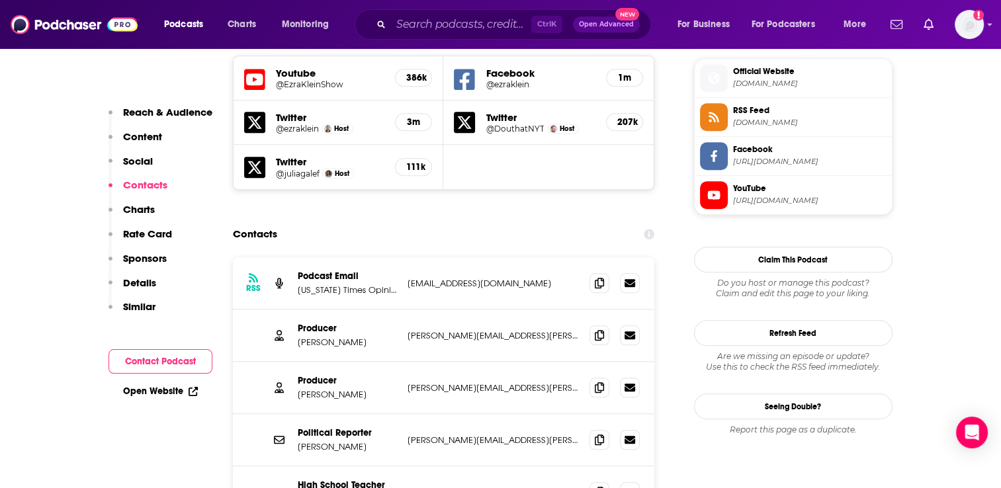
scroll to position [1217, 0]
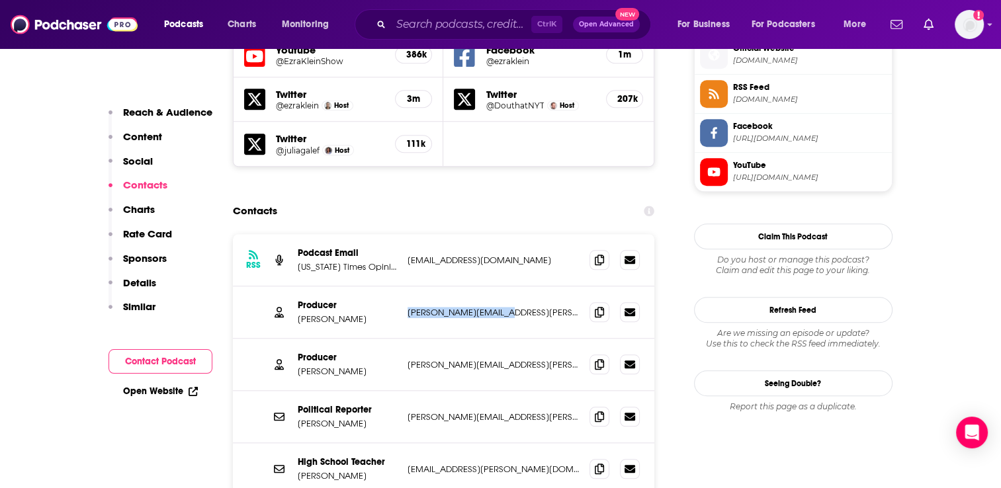
drag, startPoint x: 513, startPoint y: 228, endPoint x: 408, endPoint y: 238, distance: 106.3
click at [408, 307] on p "[PERSON_NAME][EMAIL_ADDRESS][PERSON_NAME][DOMAIN_NAME]" at bounding box center [494, 312] width 172 height 11
drag, startPoint x: 505, startPoint y: 285, endPoint x: 405, endPoint y: 292, distance: 100.8
click at [405, 339] on div "Producer [PERSON_NAME] [PERSON_NAME][EMAIL_ADDRESS][PERSON_NAME][DOMAIN_NAME] […" at bounding box center [444, 365] width 422 height 52
click at [402, 25] on input "Search podcasts, credits, & more..." at bounding box center [461, 24] width 140 height 21
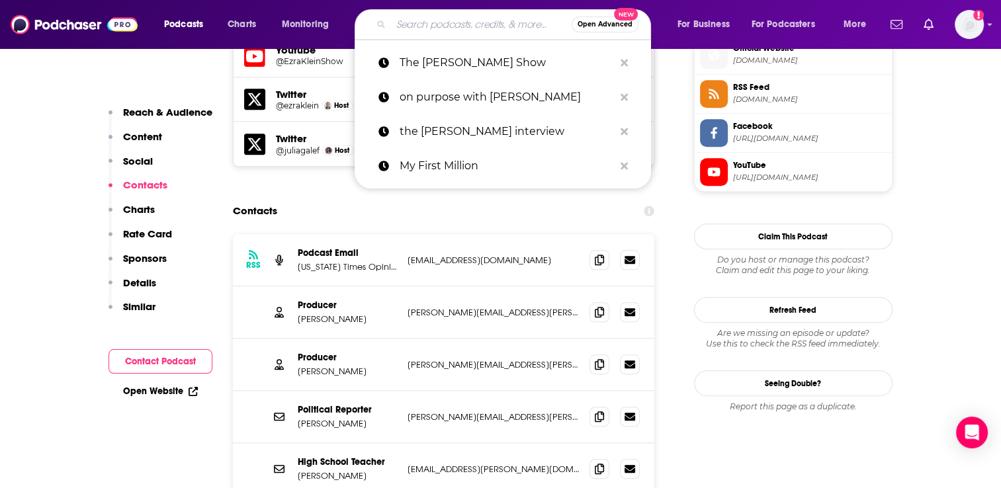
paste input "Call Me Curious"
type input "Call Me Curious"
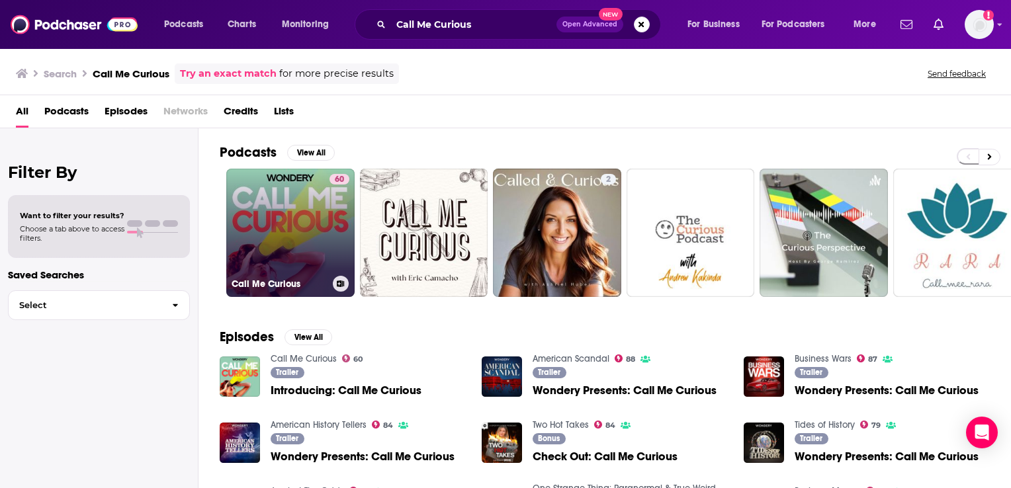
click at [295, 228] on link "60 Call Me Curious" at bounding box center [290, 233] width 128 height 128
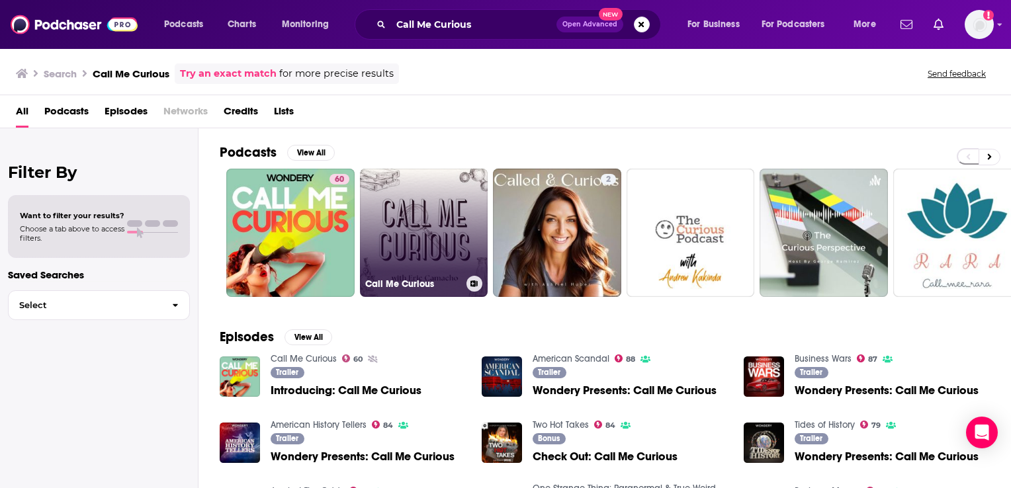
click at [441, 216] on link "Call Me Curious" at bounding box center [424, 233] width 128 height 128
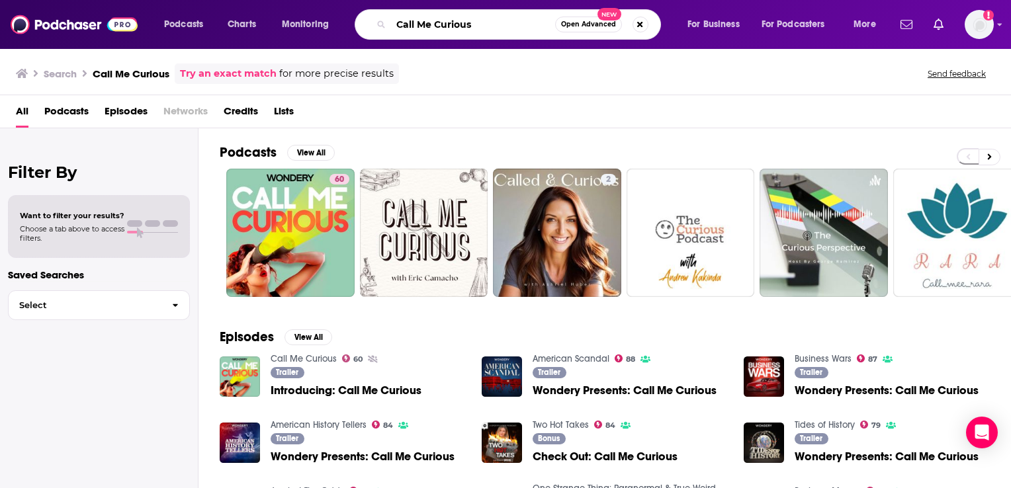
click at [502, 28] on input "Call Me Curious" at bounding box center [473, 24] width 164 height 21
type input "Call Me Curious lemonade"
